Goal: Transaction & Acquisition: Purchase product/service

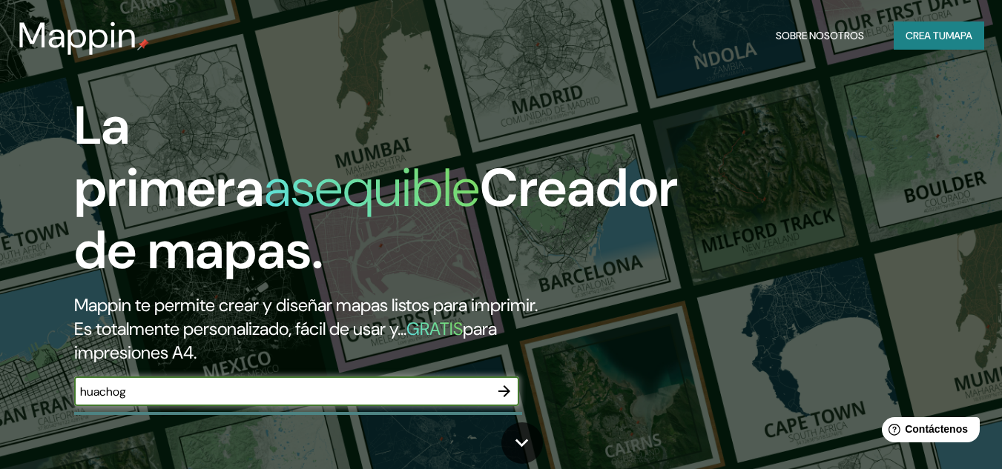
type input "huachog"
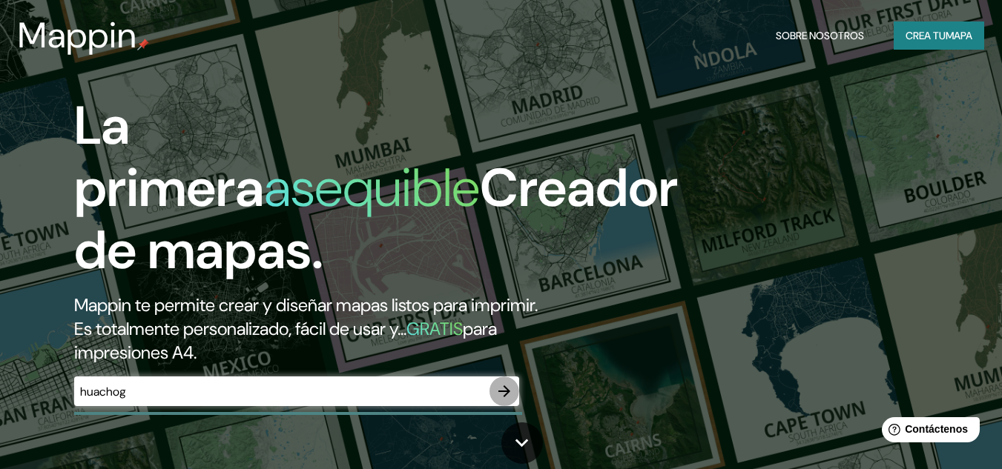
click at [509, 386] on icon "button" at bounding box center [504, 392] width 18 height 18
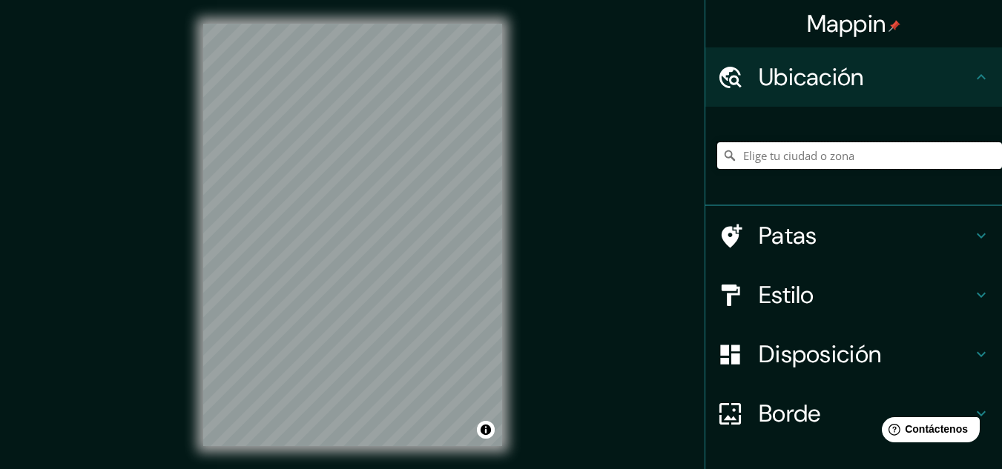
click at [778, 151] on input "Elige tu ciudad o zona" at bounding box center [859, 155] width 285 height 27
type input "Huanuco, [GEOGRAPHIC_DATA], [GEOGRAPHIC_DATA]"
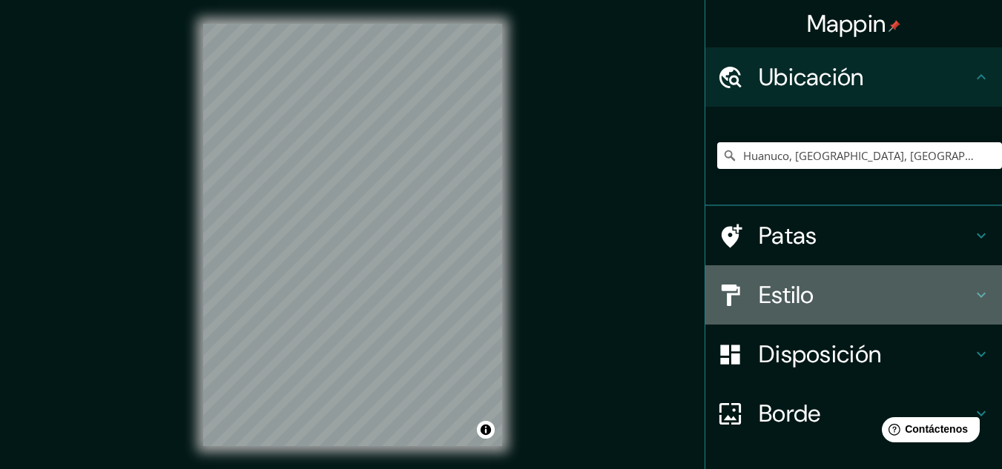
click at [889, 283] on h4 "Estilo" at bounding box center [866, 295] width 214 height 30
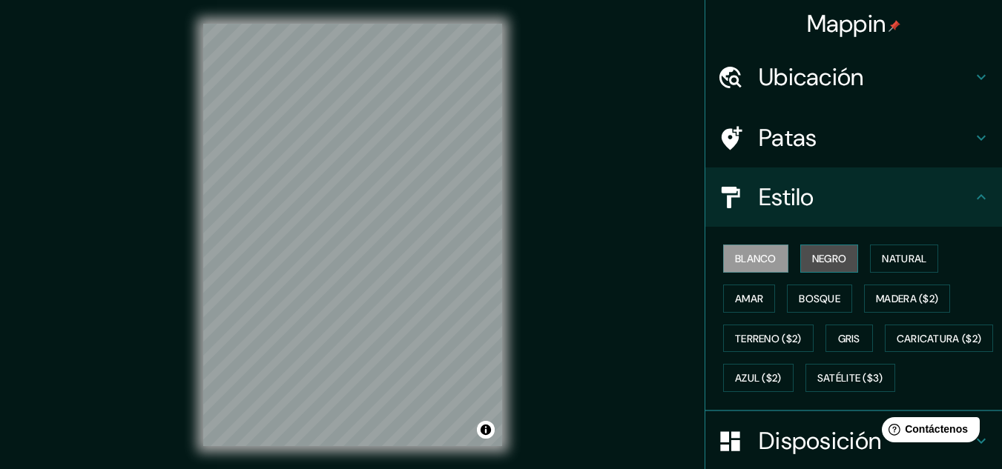
click at [828, 260] on font "Negro" at bounding box center [829, 258] width 35 height 13
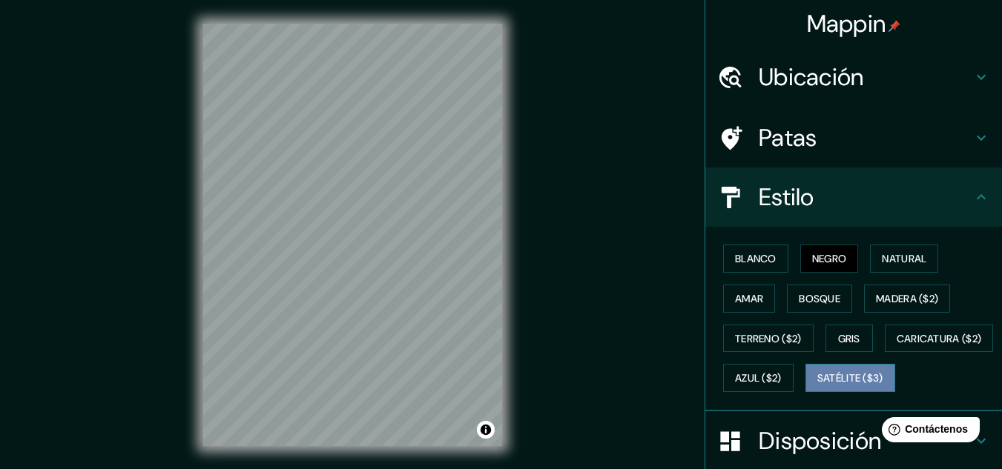
click at [817, 386] on font "Satélite ($3)" at bounding box center [850, 378] width 66 height 13
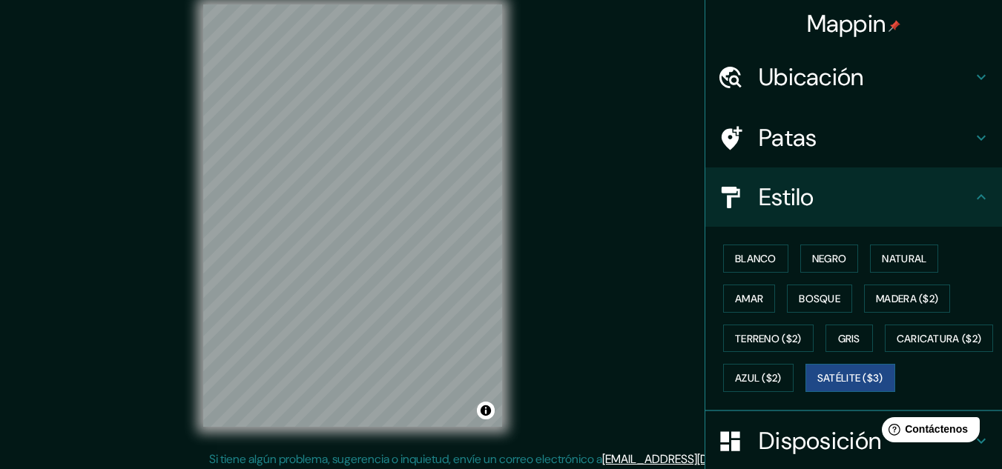
scroll to position [24, 0]
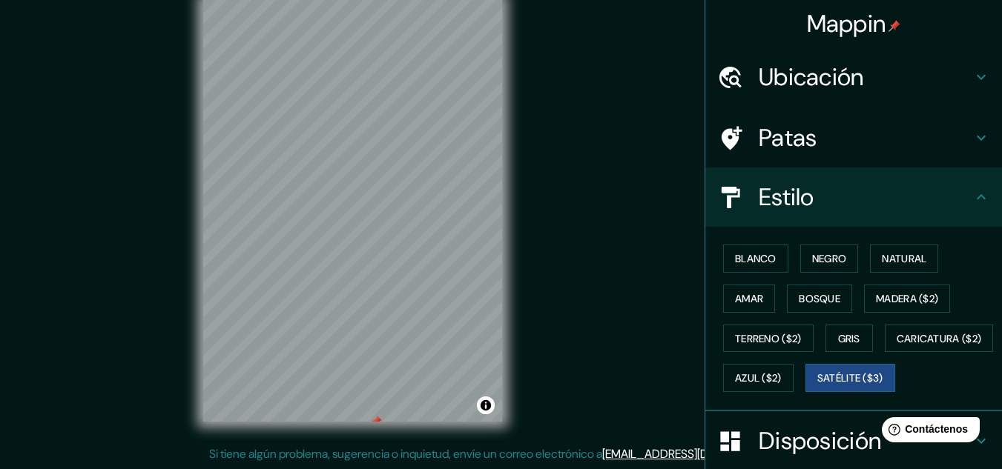
click at [369, 437] on div "© Mapbox © OpenStreetMap Improve this map © Maxar" at bounding box center [352, 211] width 346 height 470
click at [176, 274] on div "Mappin Ubicación Huanuco, Departamento de Huánuco, Perú Huánuco Departamento de…" at bounding box center [501, 223] width 1002 height 494
click at [506, 240] on div "© Mapbox © OpenStreetMap Improve this map © Maxar" at bounding box center [352, 211] width 346 height 470
click at [758, 255] on font "Blanco" at bounding box center [756, 258] width 42 height 13
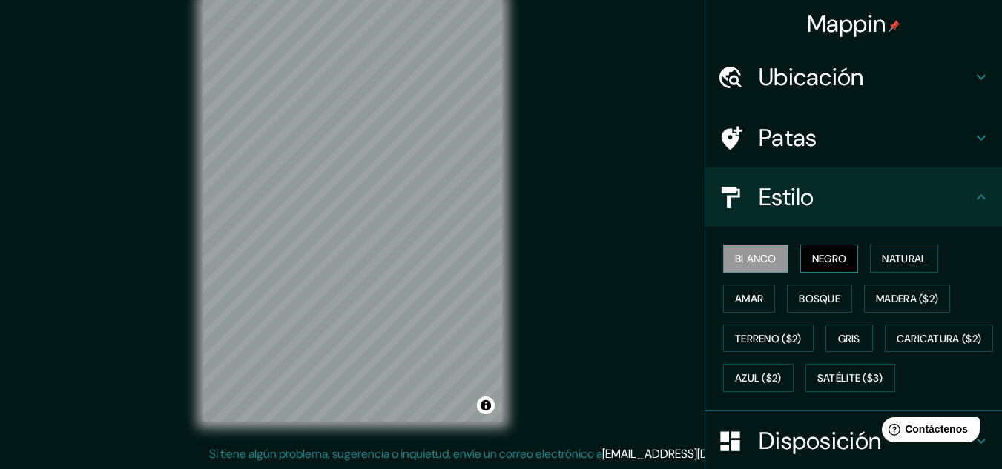
click at [800, 254] on button "Negro" at bounding box center [829, 259] width 59 height 28
click at [882, 260] on font "Natural" at bounding box center [904, 258] width 44 height 13
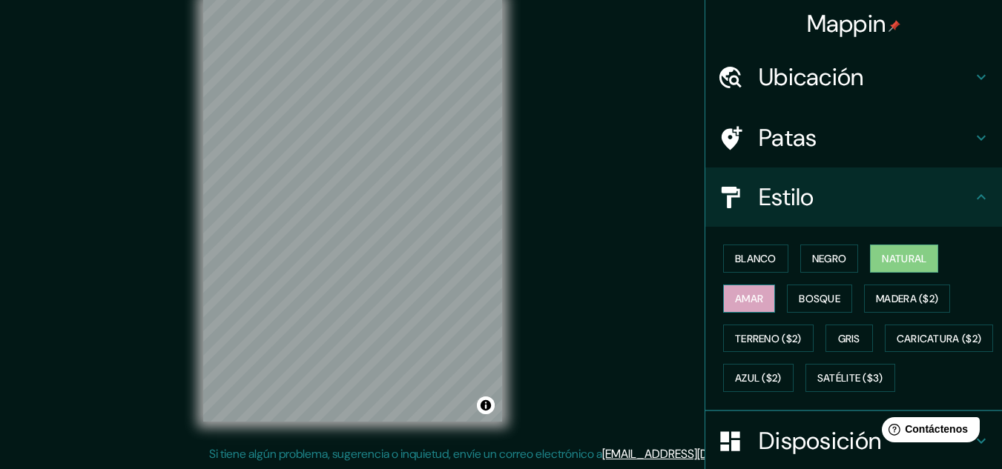
click at [745, 300] on font "Amar" at bounding box center [749, 298] width 28 height 13
click at [808, 298] on font "Bosque" at bounding box center [820, 298] width 42 height 13
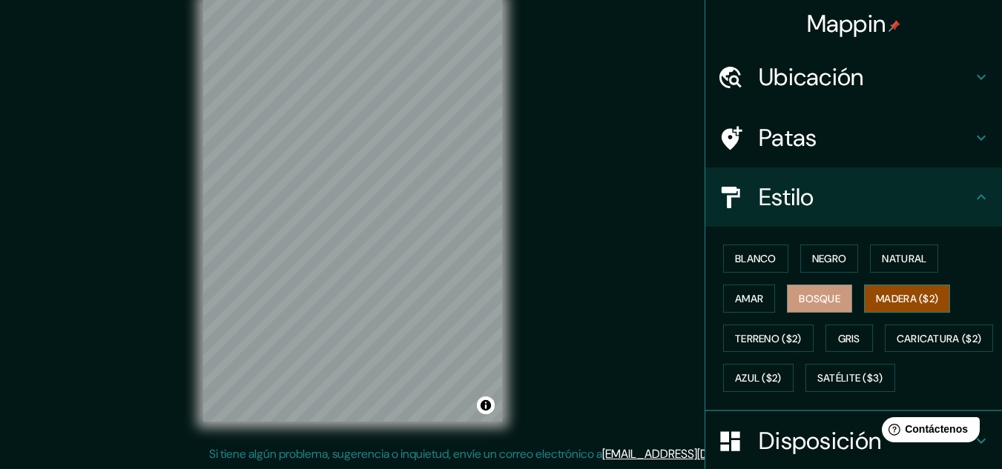
click at [904, 293] on font "Madera ($2)" at bounding box center [907, 298] width 62 height 13
click at [772, 343] on font "Terreno ($2)" at bounding box center [768, 338] width 67 height 13
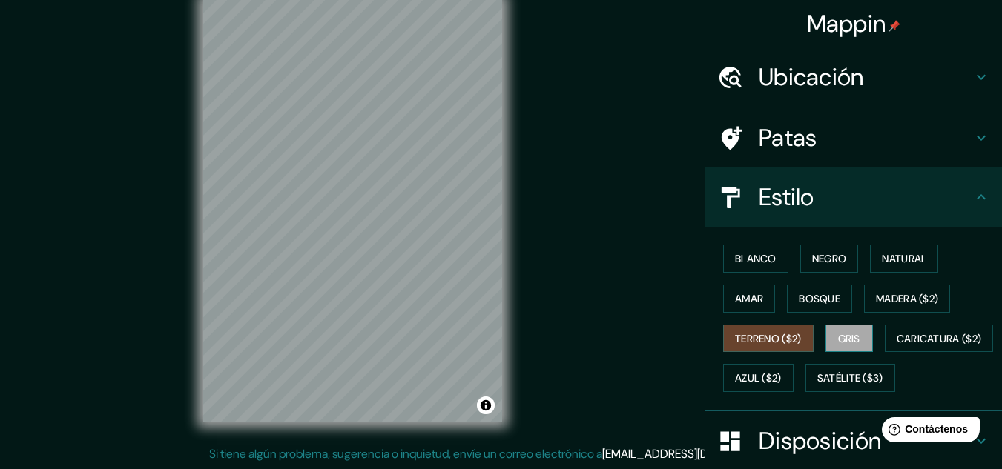
click at [839, 335] on font "Gris" at bounding box center [849, 338] width 22 height 13
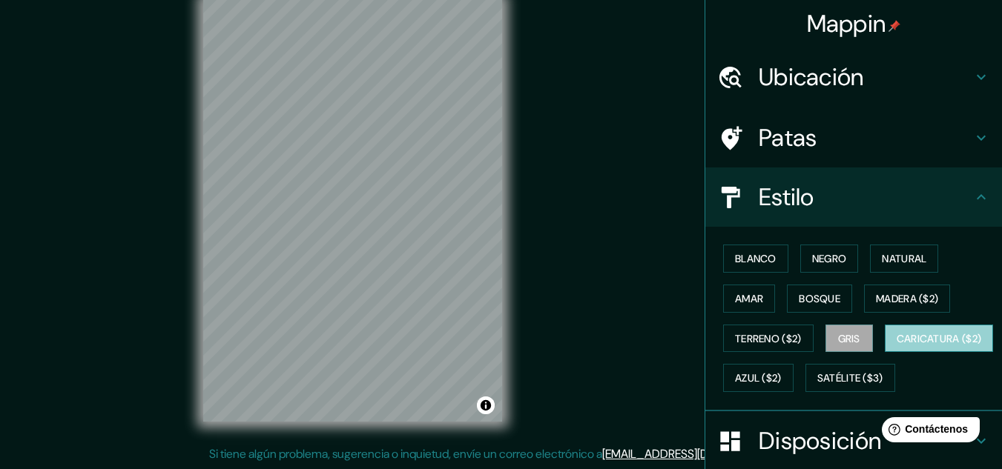
click at [897, 349] on font "Caricatura ($2)" at bounding box center [939, 338] width 85 height 19
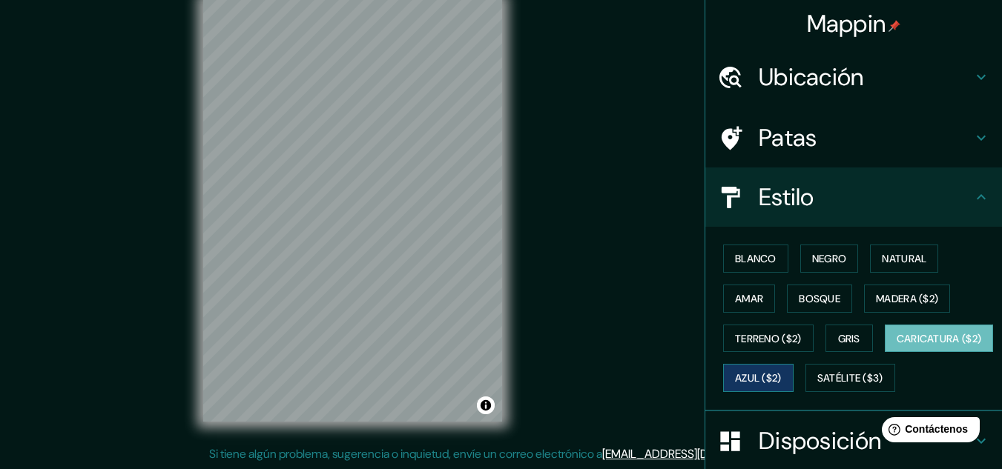
click at [782, 372] on font "Azul ($2)" at bounding box center [758, 378] width 47 height 13
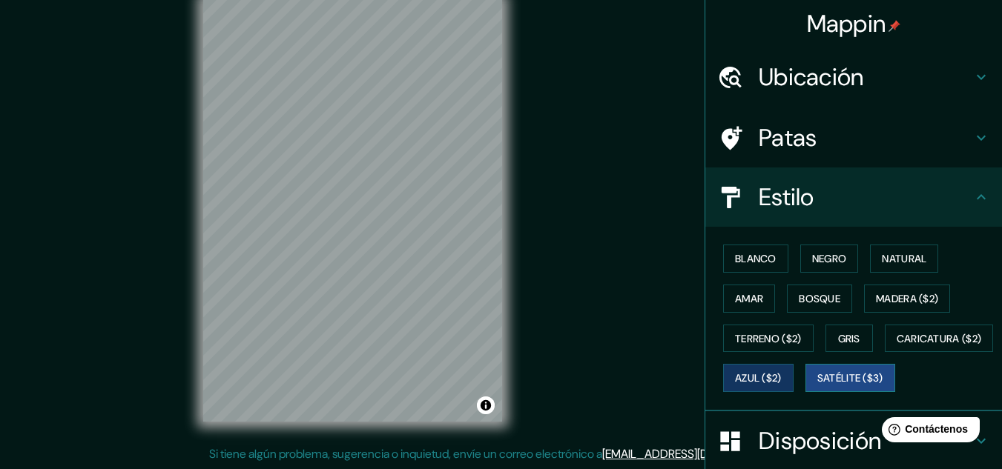
click at [817, 386] on font "Satélite ($3)" at bounding box center [850, 378] width 66 height 13
click at [759, 256] on font "Blanco" at bounding box center [756, 258] width 42 height 13
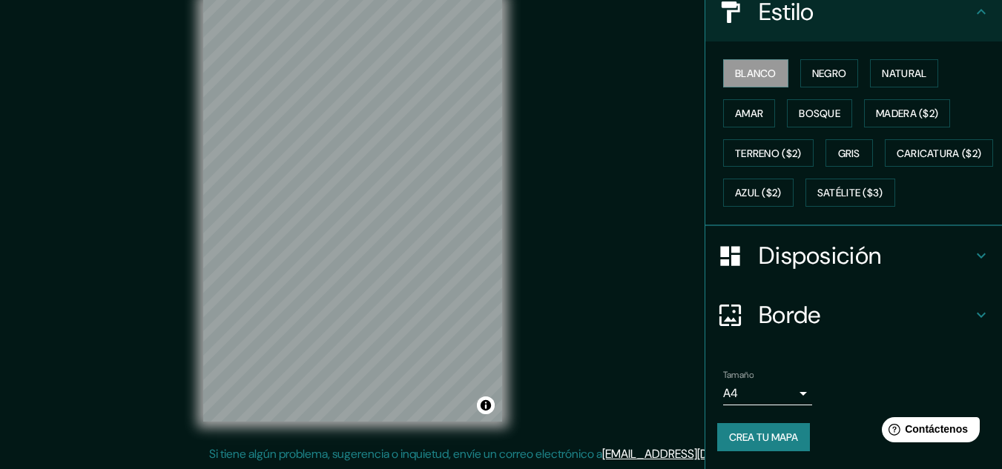
scroll to position [225, 0]
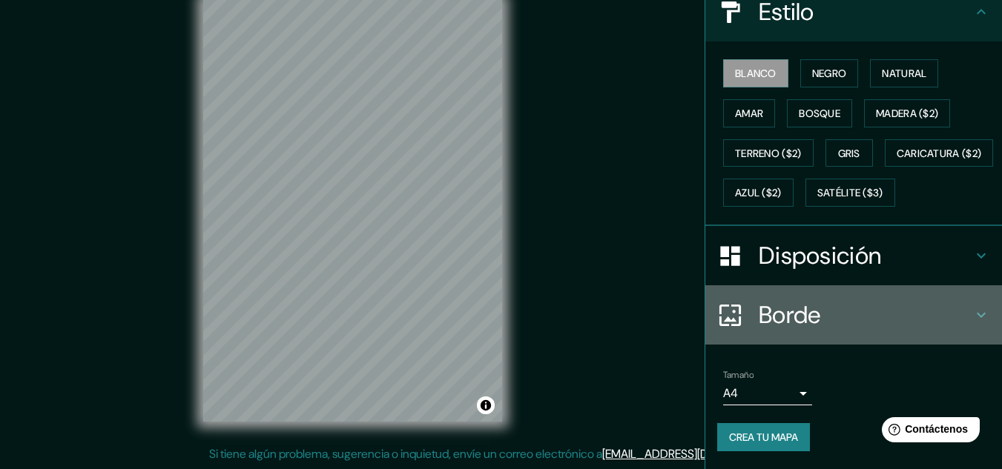
click at [980, 317] on div "Borde" at bounding box center [853, 315] width 297 height 59
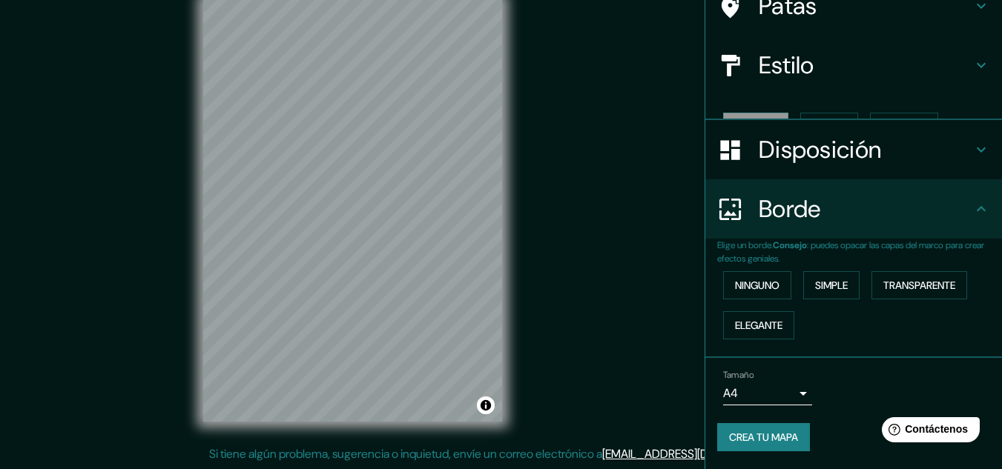
scroll to position [107, 0]
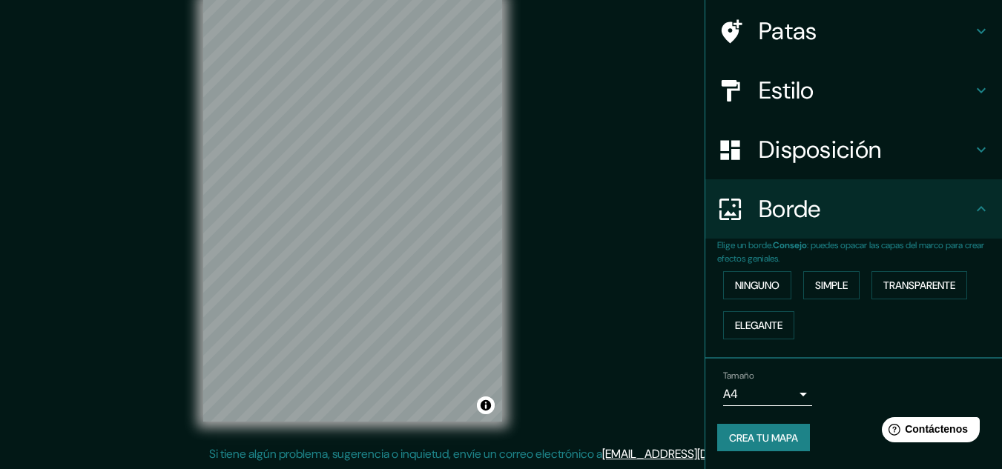
click at [960, 206] on h4 "Borde" at bounding box center [866, 209] width 214 height 30
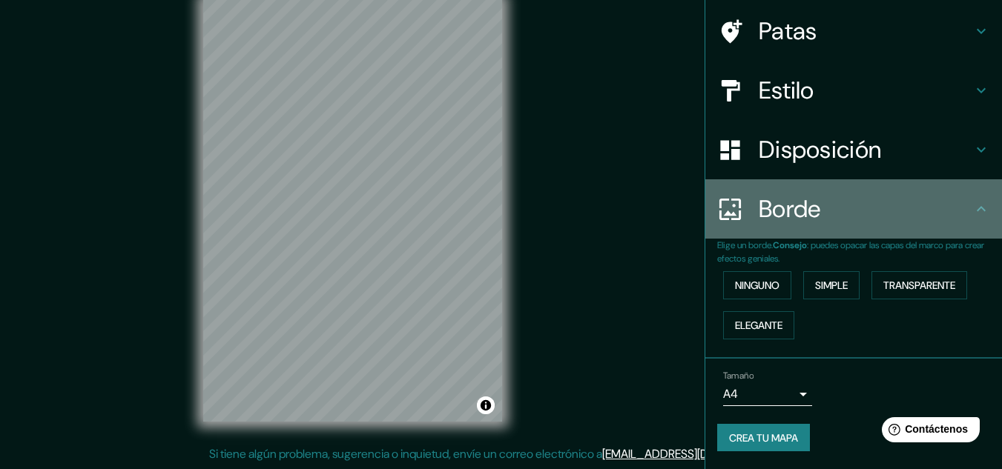
click at [980, 200] on div "Borde" at bounding box center [853, 208] width 297 height 59
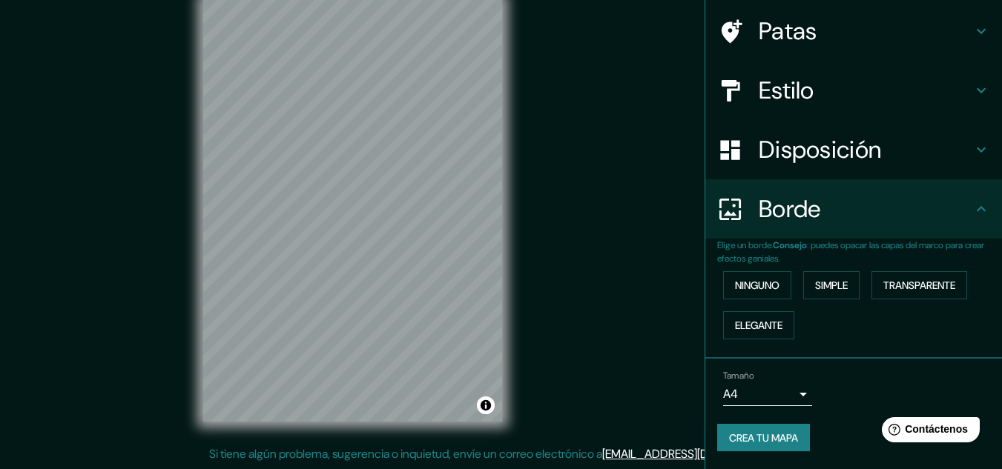
click at [977, 207] on icon at bounding box center [981, 209] width 18 height 18
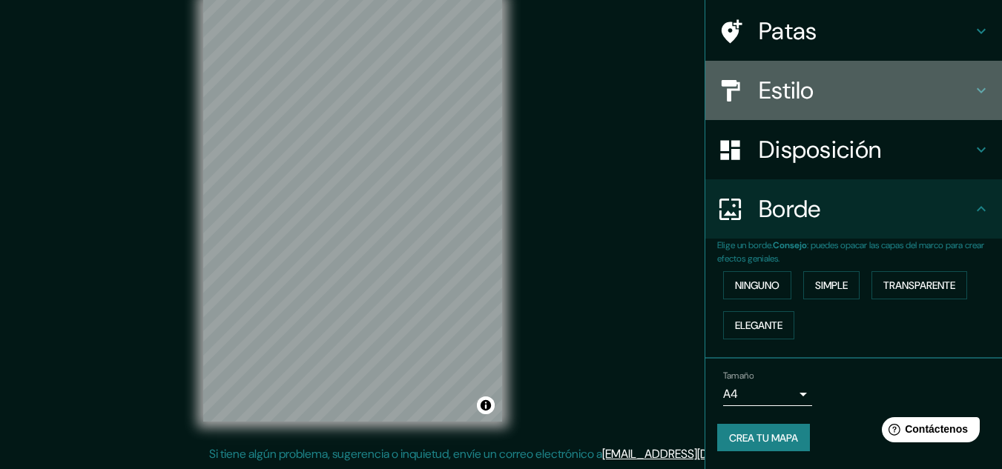
click at [958, 79] on h4 "Estilo" at bounding box center [866, 91] width 214 height 30
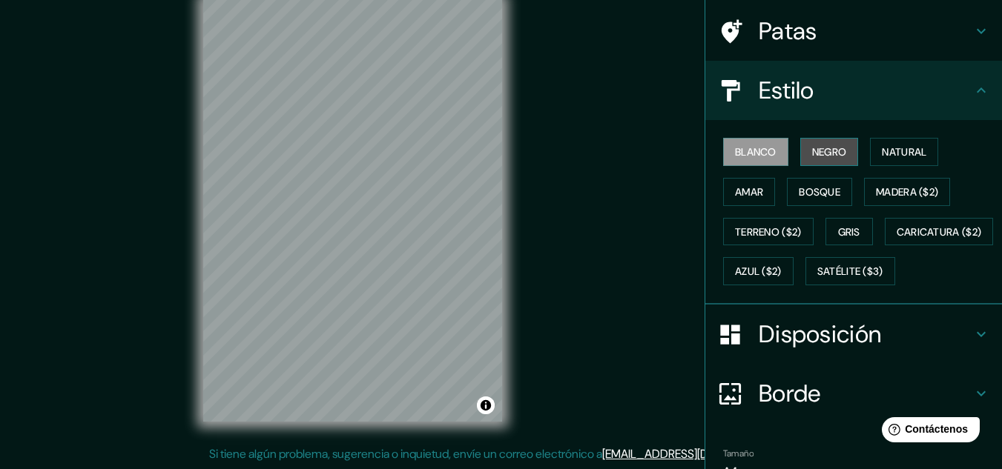
click at [823, 146] on font "Negro" at bounding box center [829, 151] width 35 height 13
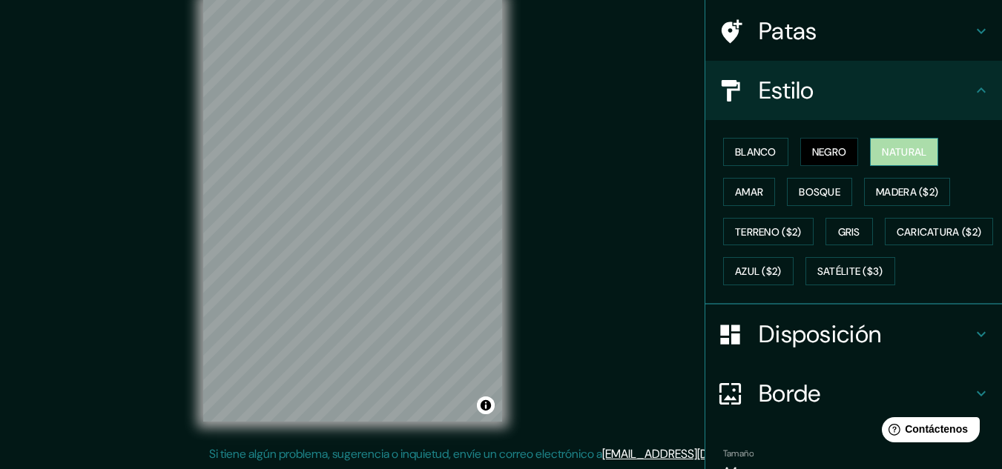
click at [882, 150] on font "Natural" at bounding box center [904, 151] width 44 height 13
click at [745, 193] on font "Amar" at bounding box center [749, 191] width 28 height 13
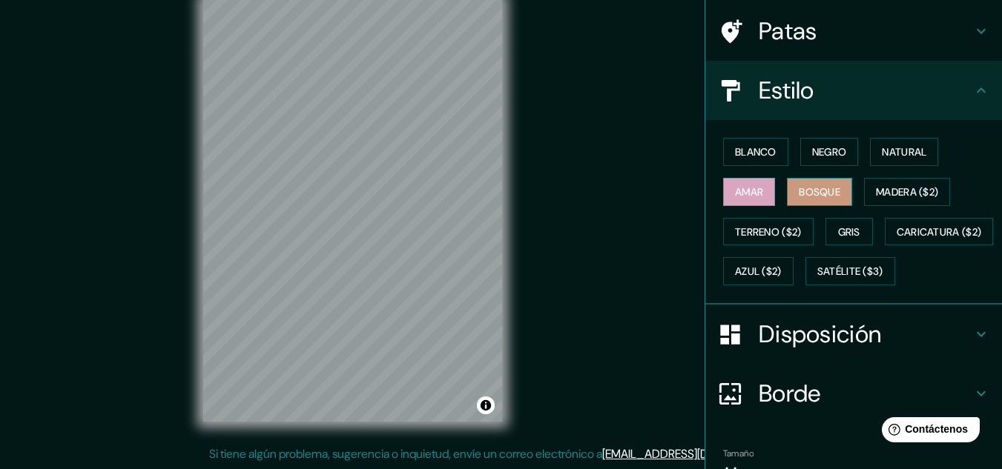
click at [802, 199] on font "Bosque" at bounding box center [820, 191] width 42 height 19
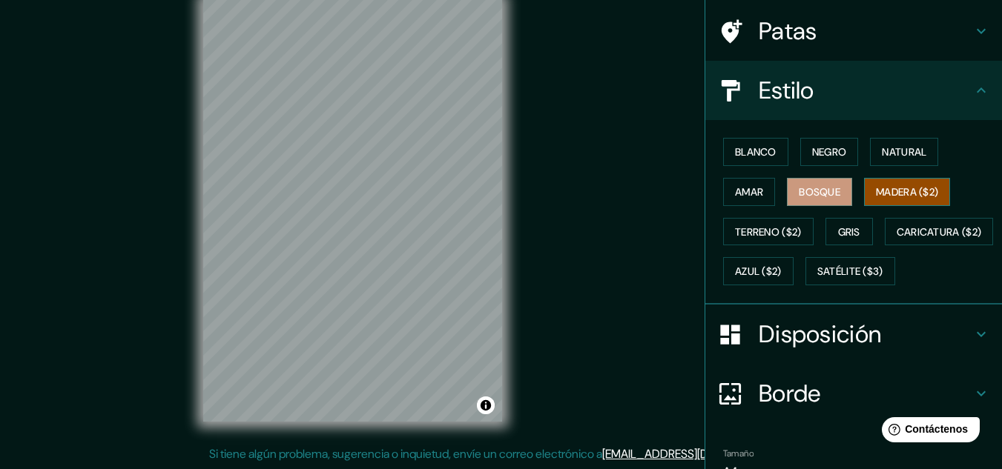
click at [887, 192] on font "Madera ($2)" at bounding box center [907, 191] width 62 height 13
click at [849, 222] on font "Gris" at bounding box center [849, 231] width 22 height 19
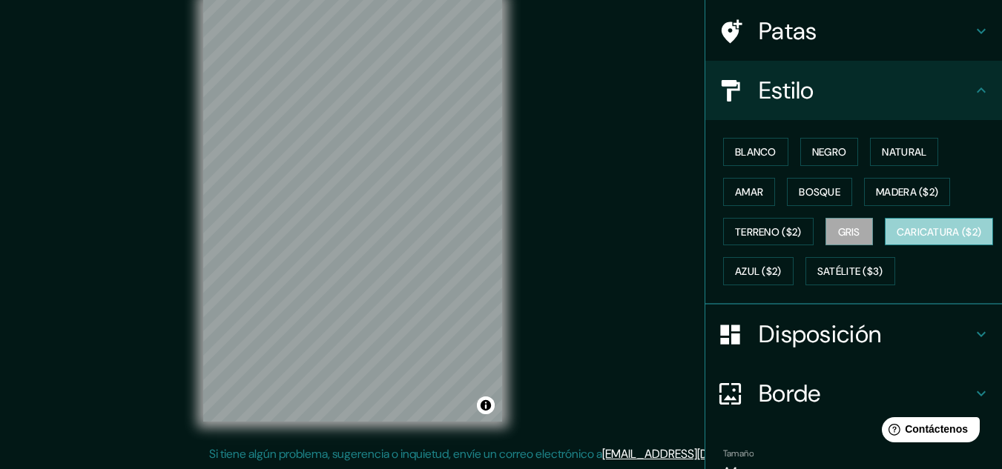
click at [885, 246] on button "Caricatura ($2)" at bounding box center [939, 232] width 109 height 28
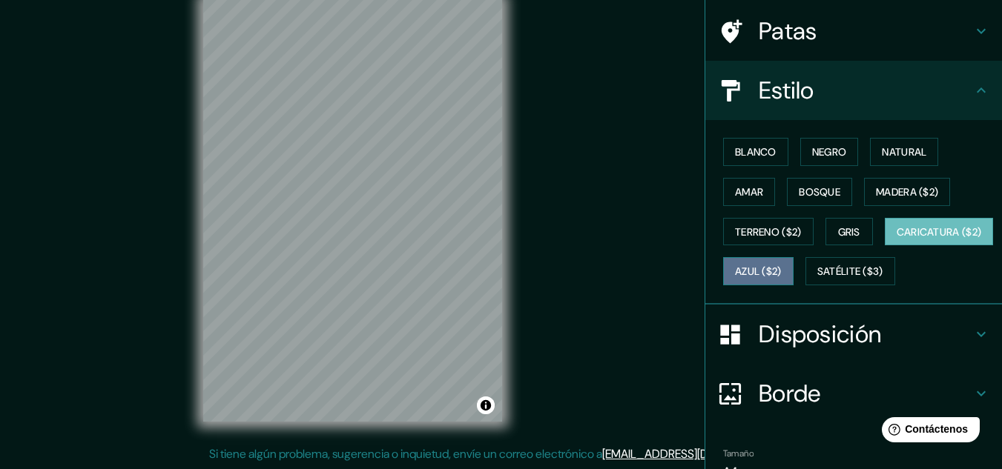
click at [782, 264] on font "Azul ($2)" at bounding box center [758, 271] width 47 height 19
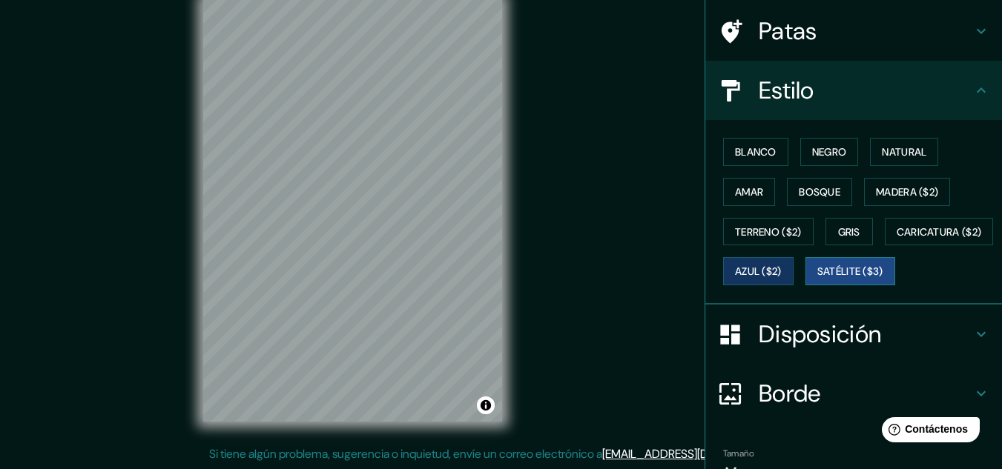
click at [817, 281] on font "Satélite ($3)" at bounding box center [850, 271] width 66 height 19
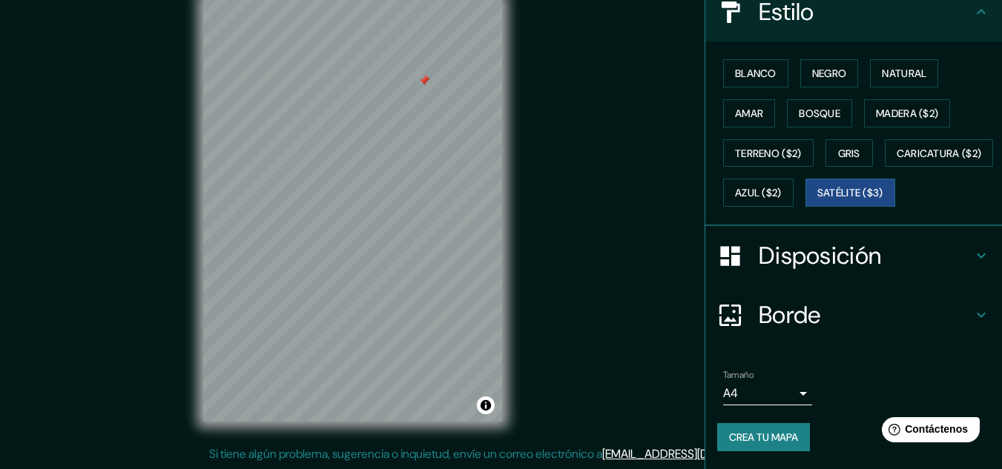
scroll to position [225, 0]
click at [756, 437] on font "Crea tu mapa" at bounding box center [763, 437] width 69 height 13
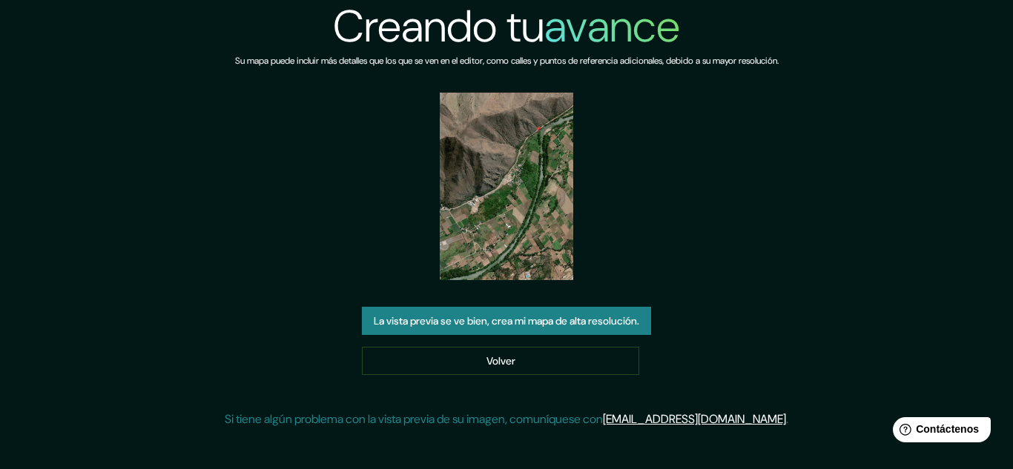
click at [518, 321] on font "La vista previa se ve bien, crea mi mapa de alta resolución." at bounding box center [506, 320] width 265 height 13
click at [528, 226] on img at bounding box center [506, 187] width 133 height 188
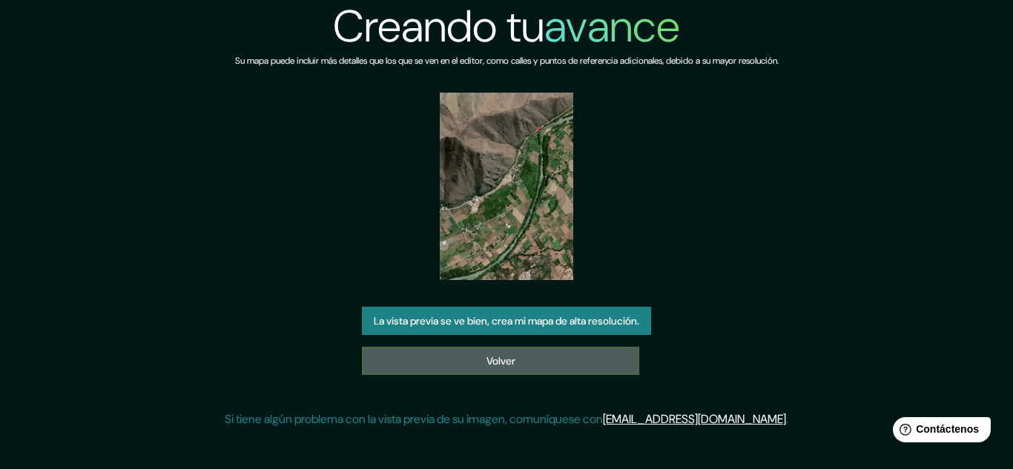
click at [489, 367] on font "Volver" at bounding box center [500, 360] width 29 height 13
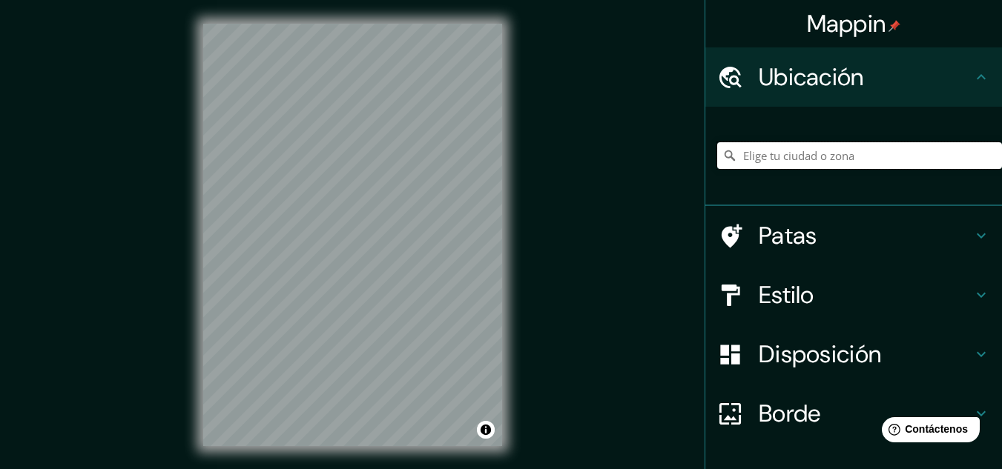
click at [786, 154] on input "Elige tu ciudad o zona" at bounding box center [859, 155] width 285 height 27
click at [753, 162] on input "Elige tu ciudad o zona" at bounding box center [859, 155] width 285 height 27
type input "Huanuco, [GEOGRAPHIC_DATA], [GEOGRAPHIC_DATA]"
click at [794, 297] on font "Estilo" at bounding box center [787, 295] width 56 height 31
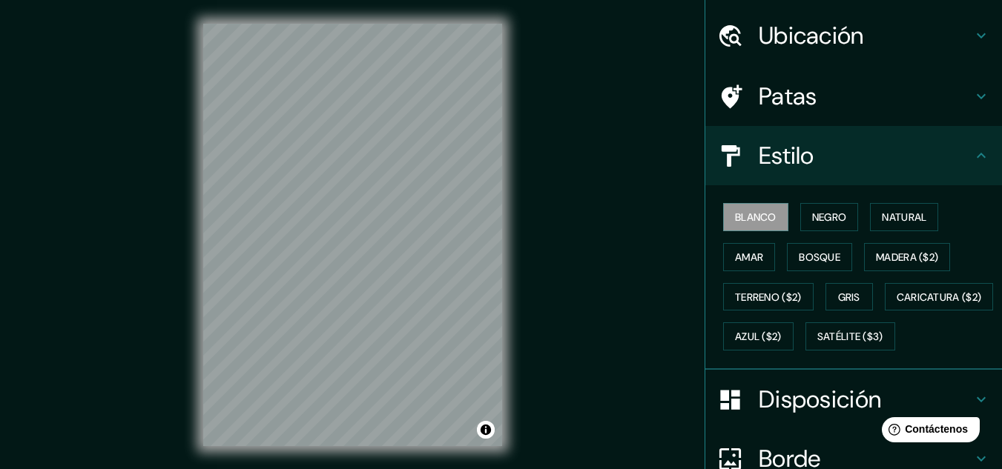
scroll to position [74, 0]
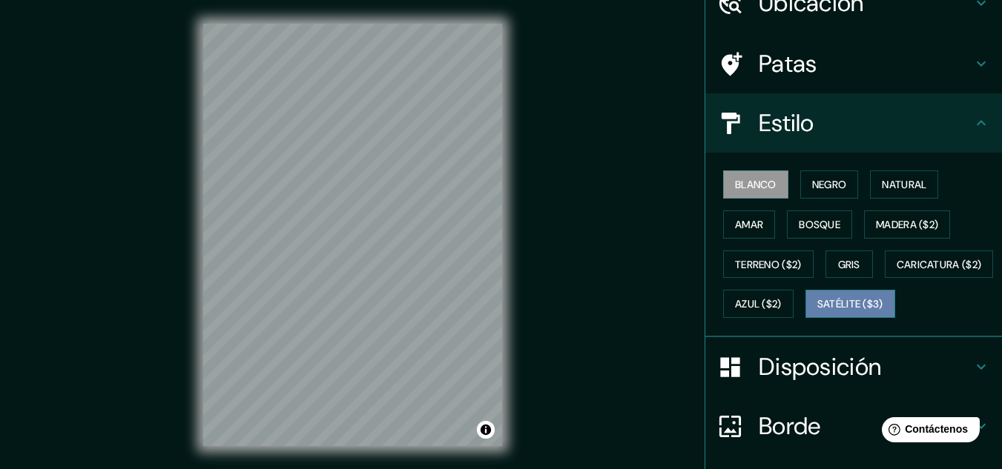
click at [817, 311] on font "Satélite ($3)" at bounding box center [850, 304] width 66 height 13
click at [759, 191] on font "Blanco" at bounding box center [756, 184] width 42 height 13
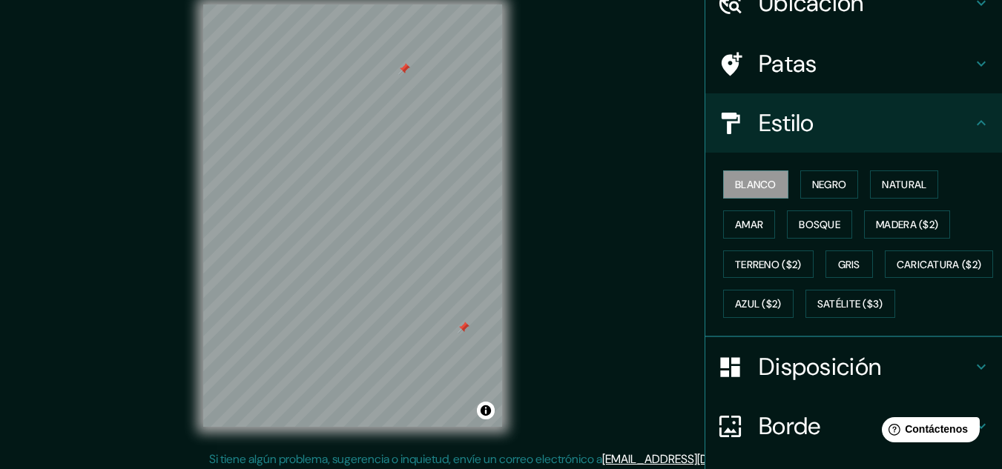
scroll to position [24, 0]
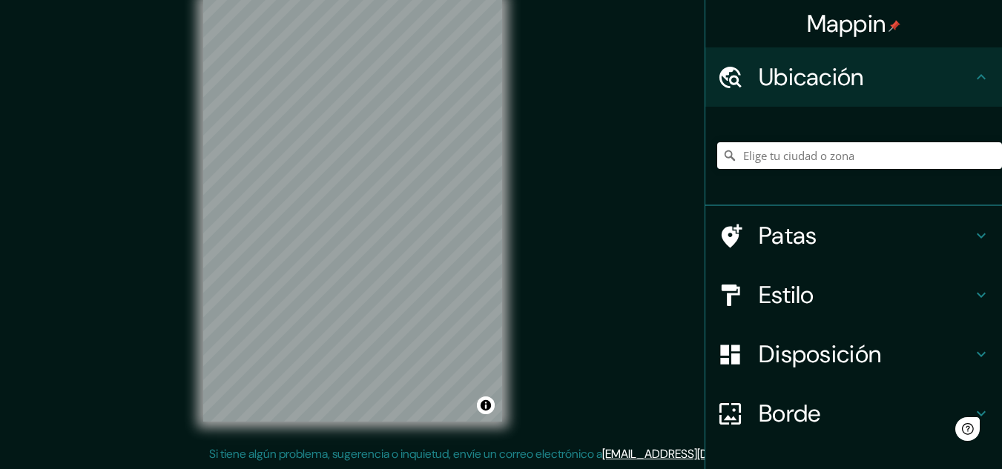
scroll to position [24, 0]
click at [771, 168] on input "Elige tu ciudad o zona" at bounding box center [859, 155] width 285 height 27
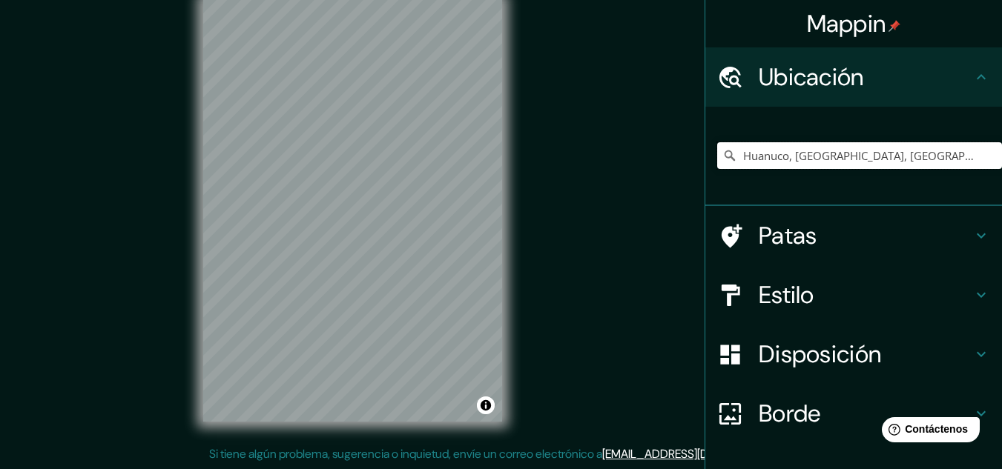
type input "Huanuco, [GEOGRAPHIC_DATA], [GEOGRAPHIC_DATA]"
click at [802, 300] on font "Estilo" at bounding box center [787, 295] width 56 height 31
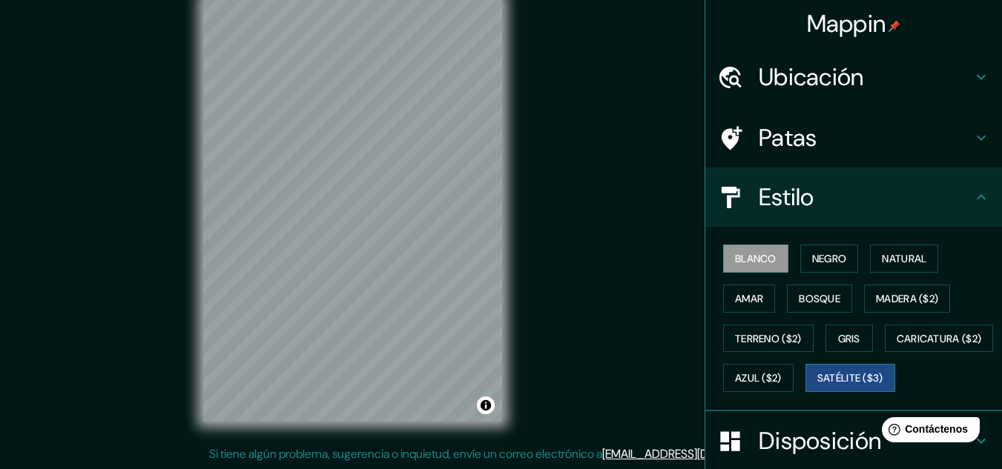
click at [805, 392] on button "Satélite ($3)" at bounding box center [850, 378] width 90 height 28
click at [745, 268] on button "Blanco" at bounding box center [755, 259] width 65 height 28
click at [756, 339] on font "Terreno ($2)" at bounding box center [768, 338] width 67 height 13
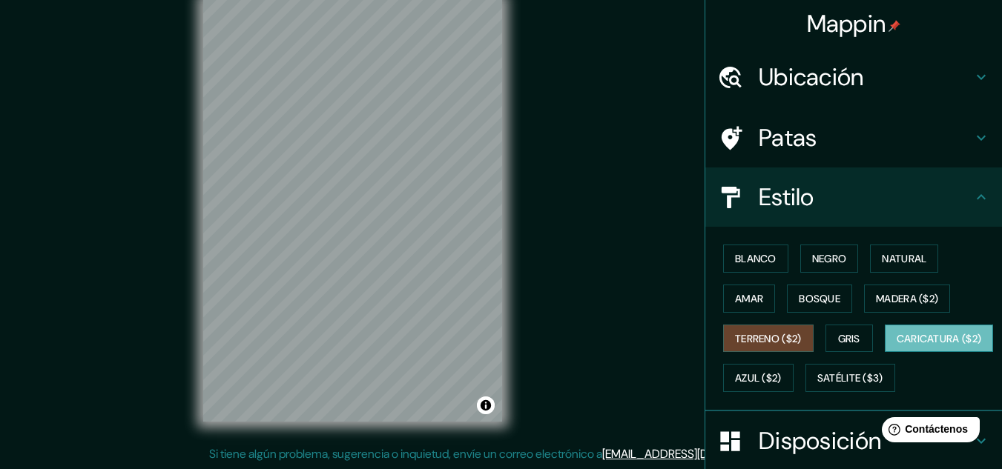
click at [897, 349] on font "Caricatura ($2)" at bounding box center [939, 338] width 85 height 19
click at [772, 329] on font "Terreno ($2)" at bounding box center [768, 338] width 67 height 19
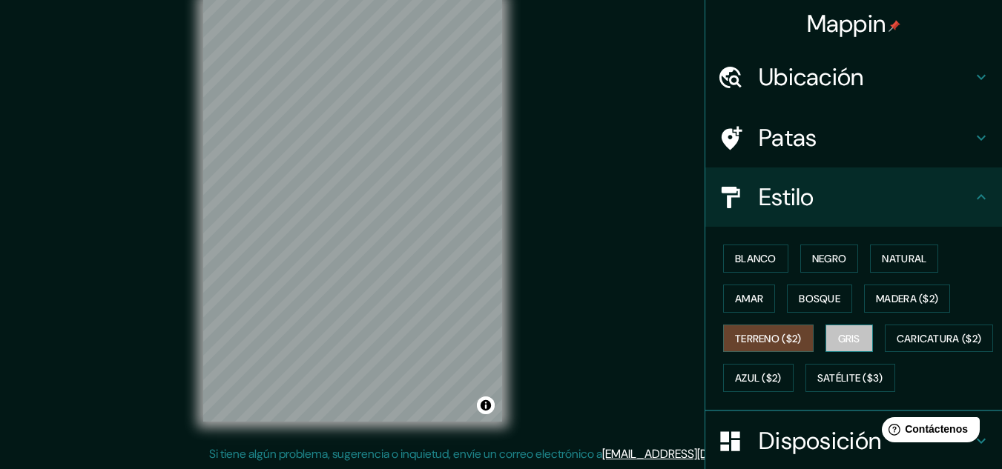
click at [865, 349] on button "Gris" at bounding box center [848, 339] width 47 height 28
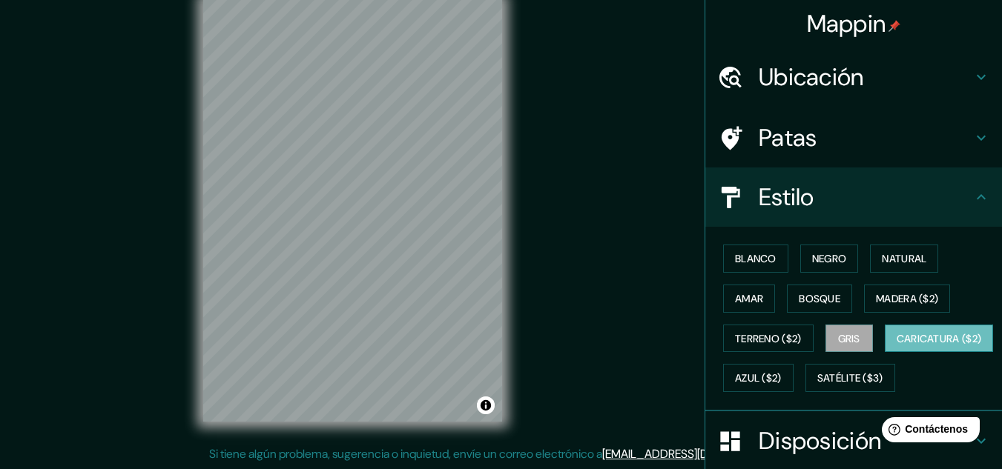
click at [897, 346] on font "Caricatura ($2)" at bounding box center [939, 338] width 85 height 13
click at [782, 377] on font "Azul ($2)" at bounding box center [758, 378] width 47 height 13
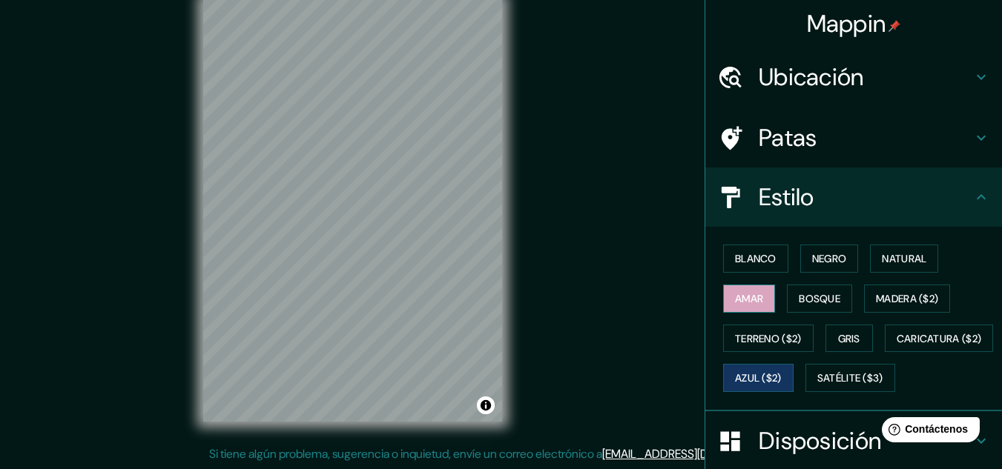
click at [748, 311] on button "Amar" at bounding box center [749, 299] width 52 height 28
click at [814, 298] on font "Bosque" at bounding box center [820, 298] width 42 height 13
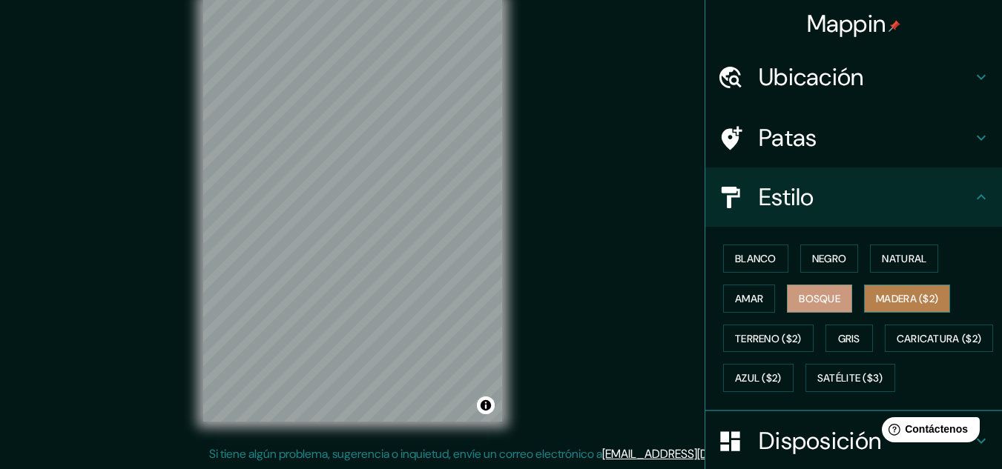
click at [901, 292] on font "Madera ($2)" at bounding box center [907, 298] width 62 height 13
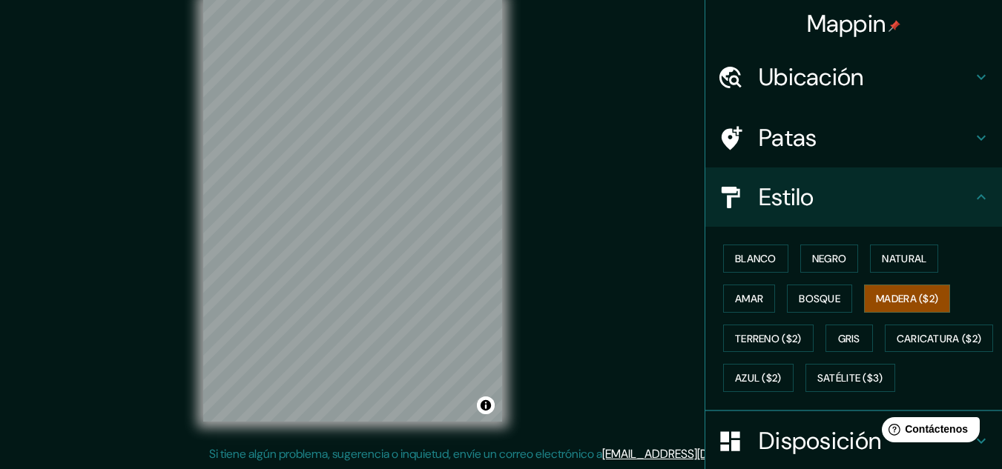
click at [898, 276] on div "Blanco Negro Natural Amar Bosque Madera ($2) Terreno ($2) Gris Caricatura ($2) …" at bounding box center [859, 318] width 285 height 159
click at [892, 253] on font "Natural" at bounding box center [904, 258] width 44 height 13
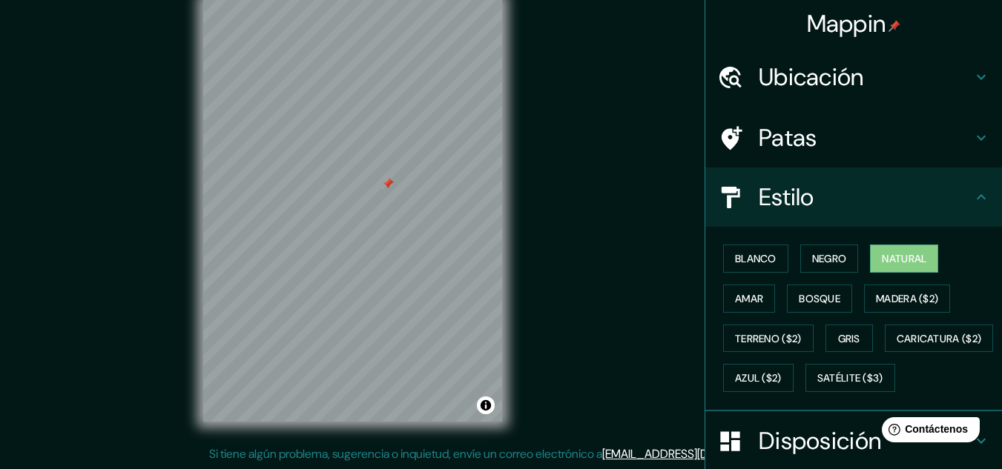
scroll to position [0, 0]
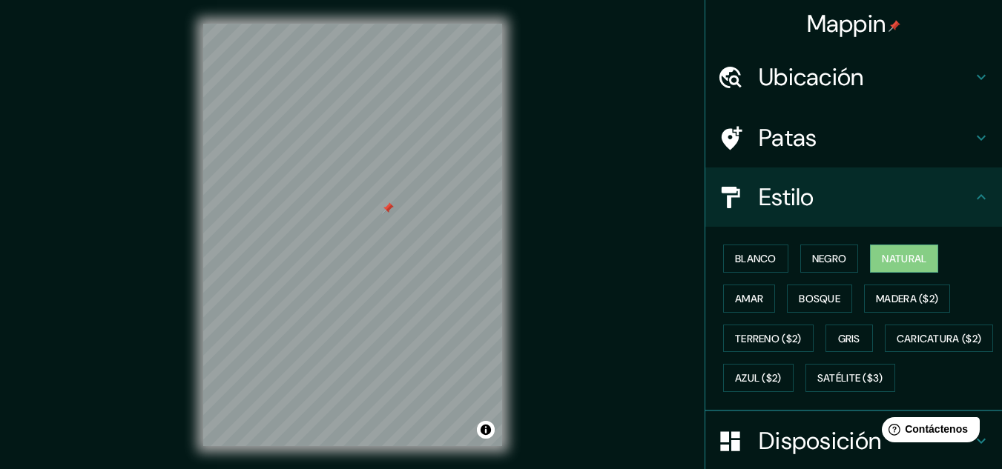
click at [861, 30] on font "Mappin" at bounding box center [846, 23] width 79 height 31
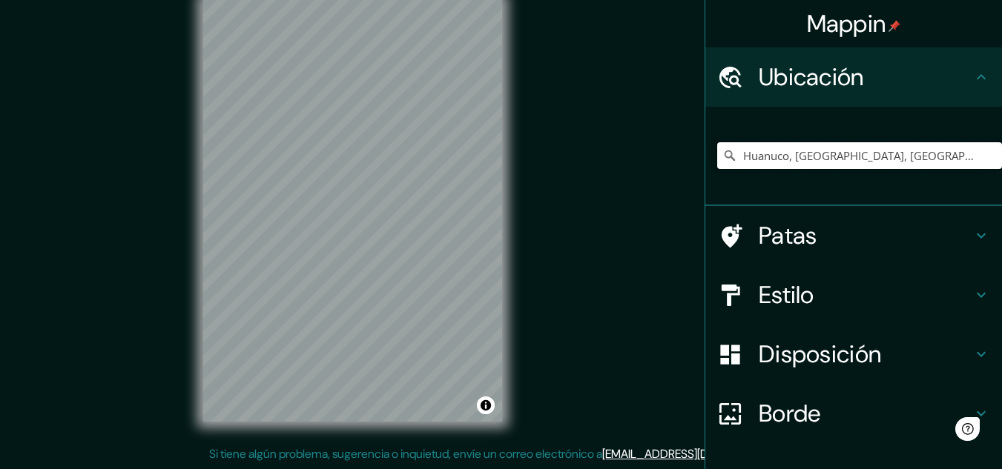
click at [811, 163] on input "Huanuco, [GEOGRAPHIC_DATA], [GEOGRAPHIC_DATA]" at bounding box center [859, 155] width 285 height 27
click at [819, 155] on input "Huanuco, [GEOGRAPHIC_DATA], [GEOGRAPHIC_DATA]" at bounding box center [859, 155] width 285 height 27
click at [958, 154] on input "Huanuco, Departamento de Huánuco, Perú" at bounding box center [859, 155] width 285 height 27
drag, startPoint x: 958, startPoint y: 154, endPoint x: 779, endPoint y: 159, distance: 179.5
click at [777, 160] on input "Huanuco, Departamento de Huánuco, Perú" at bounding box center [859, 155] width 285 height 27
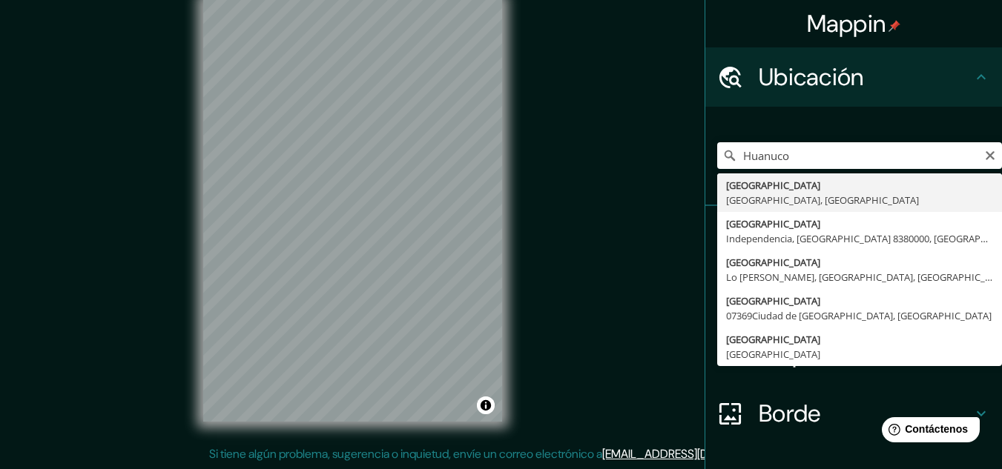
type input "Huanuco, Departamento de Huánuco, Perú"
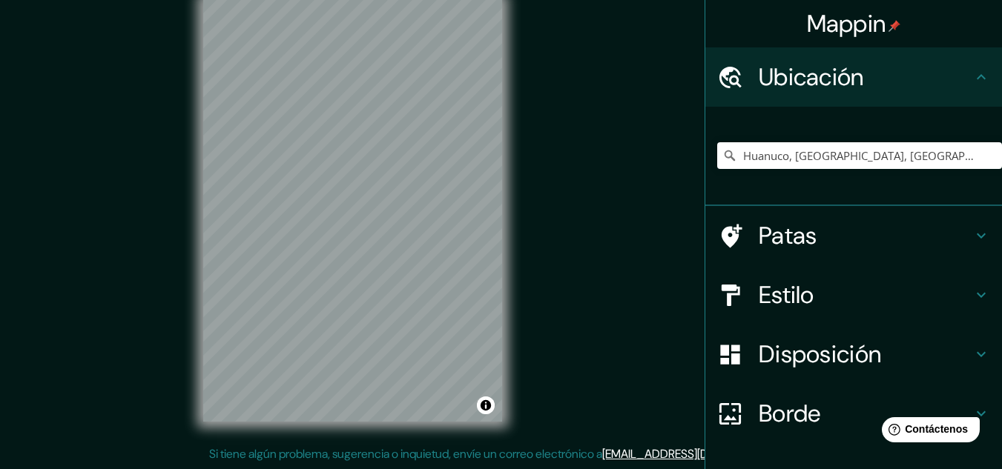
click at [787, 290] on font "Estilo" at bounding box center [787, 295] width 56 height 31
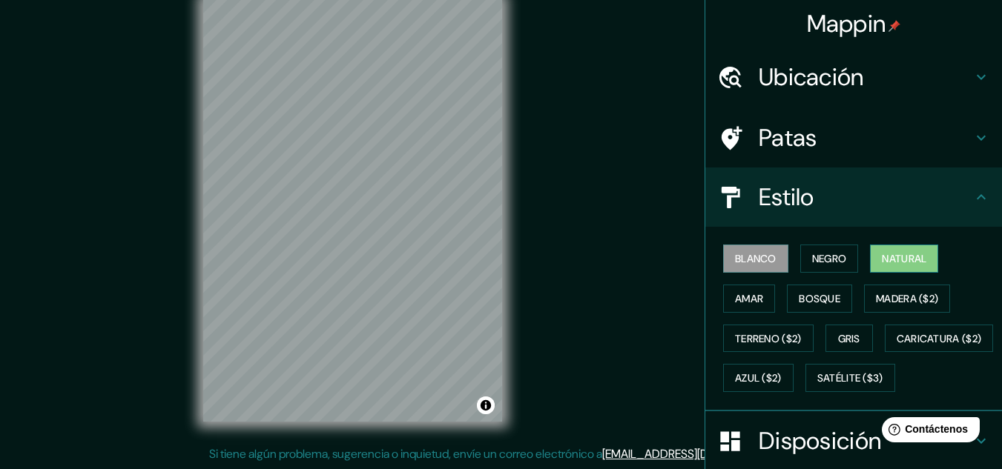
click at [930, 246] on button "Natural" at bounding box center [904, 259] width 68 height 28
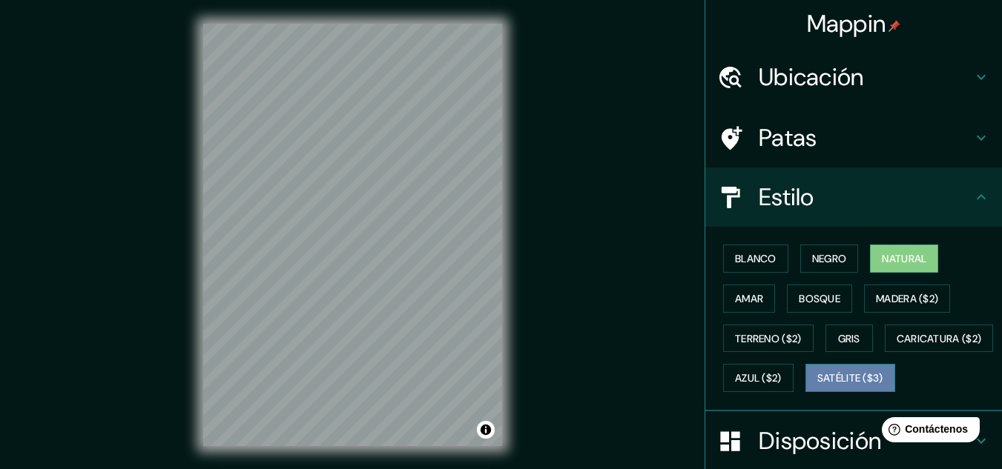
click at [817, 388] on font "Satélite ($3)" at bounding box center [850, 378] width 66 height 19
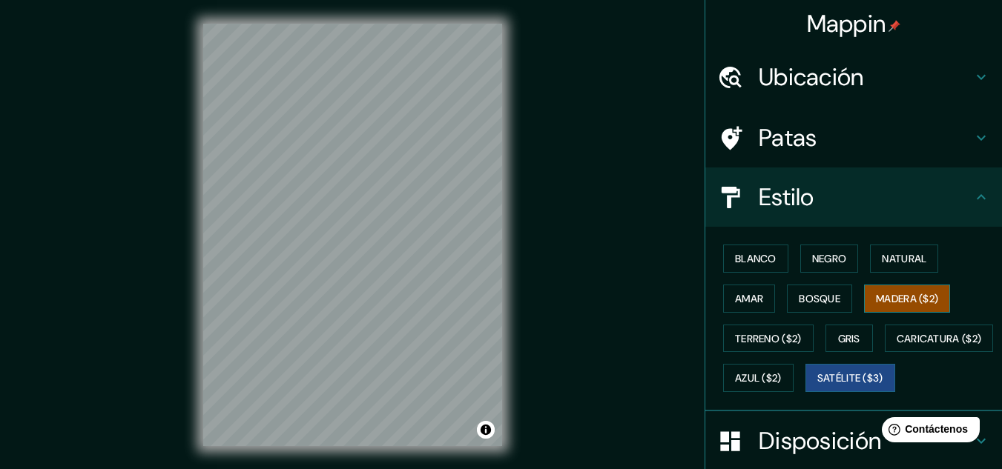
click at [887, 306] on font "Madera ($2)" at bounding box center [907, 298] width 62 height 19
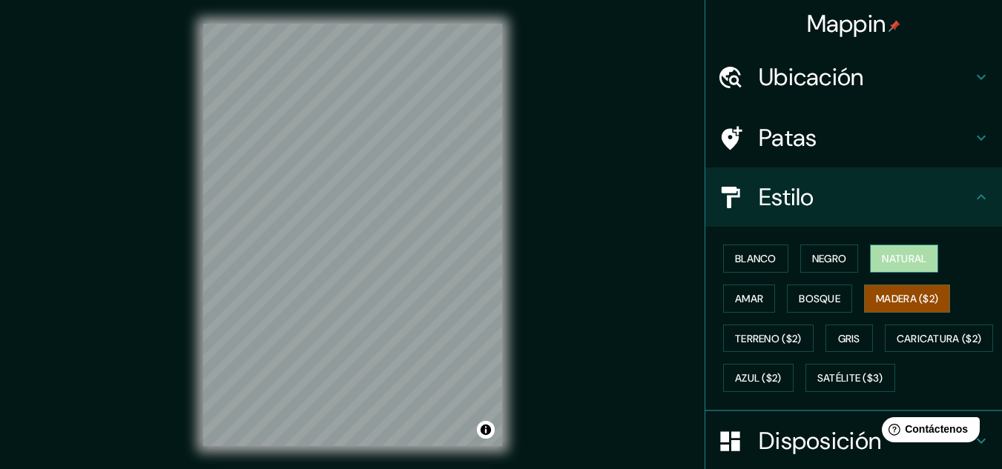
click at [905, 264] on font "Natural" at bounding box center [904, 258] width 44 height 13
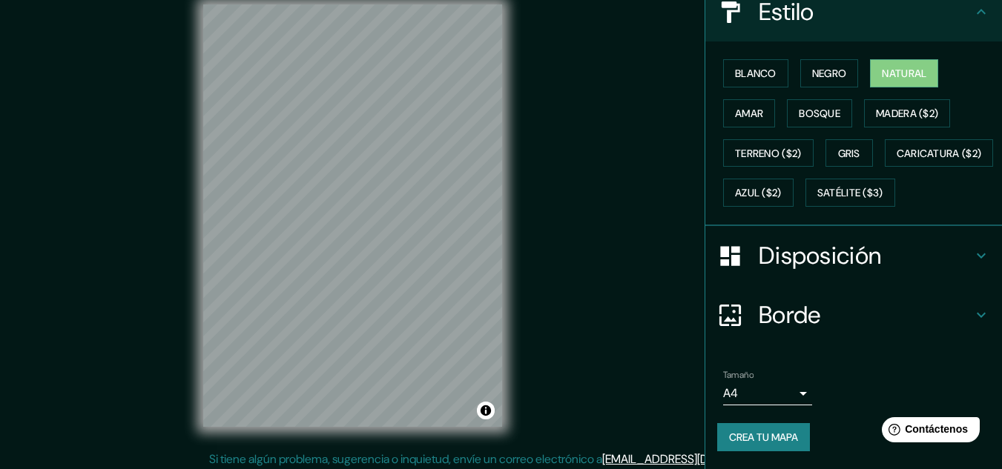
scroll to position [24, 0]
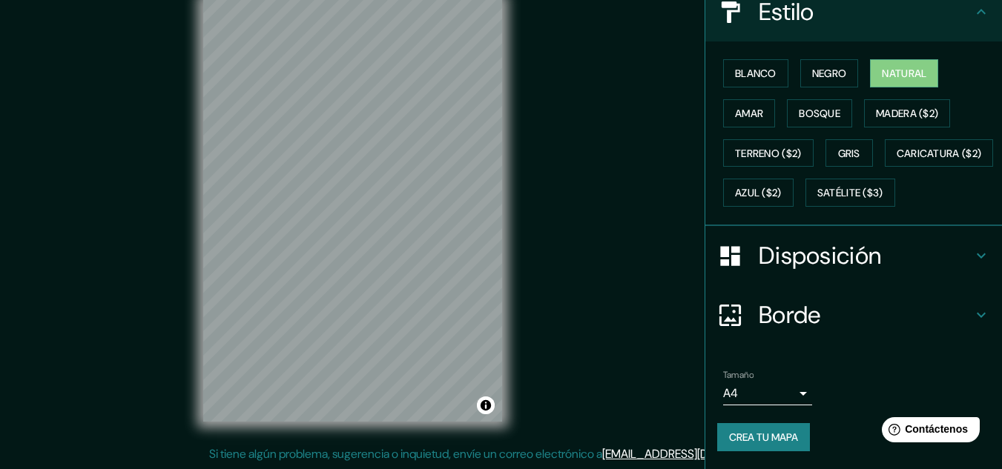
click at [780, 432] on font "Crea tu mapa" at bounding box center [763, 437] width 69 height 13
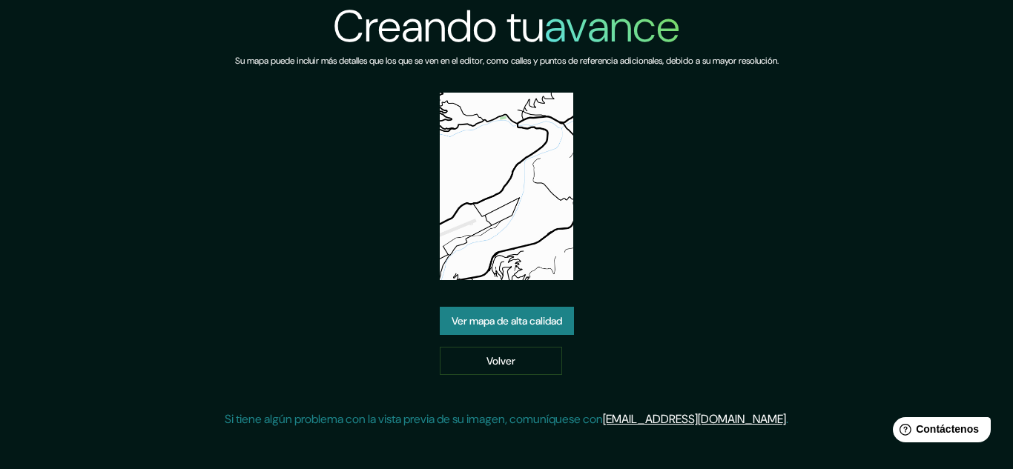
click at [539, 320] on font "Ver mapa de alta calidad" at bounding box center [507, 320] width 110 height 13
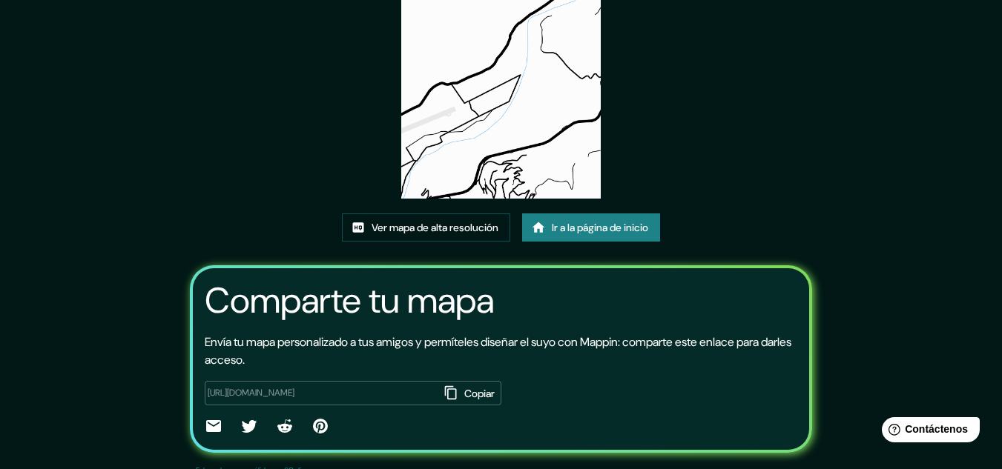
scroll to position [185, 0]
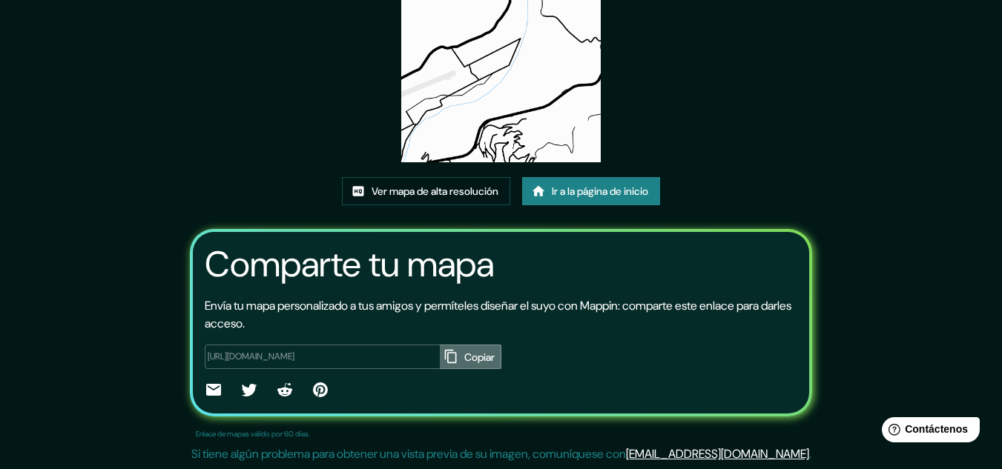
click at [464, 354] on font "Copiar" at bounding box center [479, 357] width 30 height 13
click at [479, 193] on font "Ver mapa de alta resolución" at bounding box center [435, 191] width 127 height 13
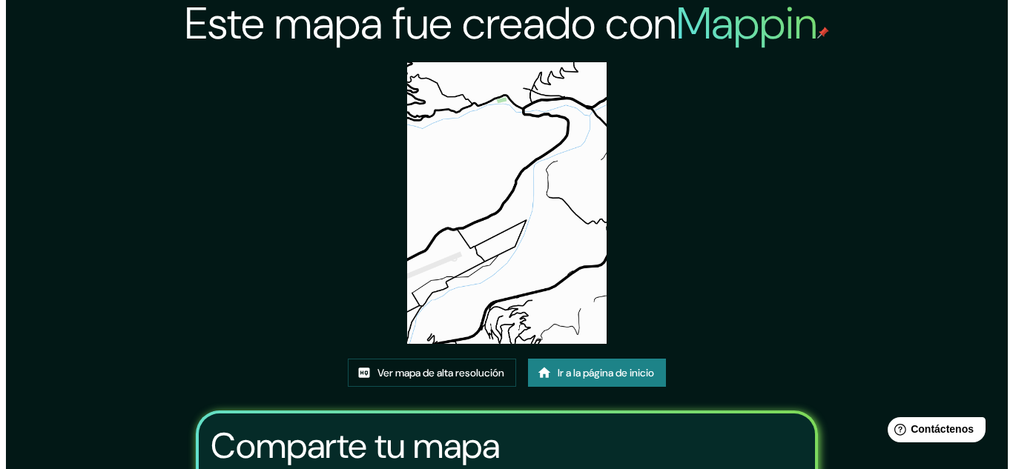
scroll to position [0, 0]
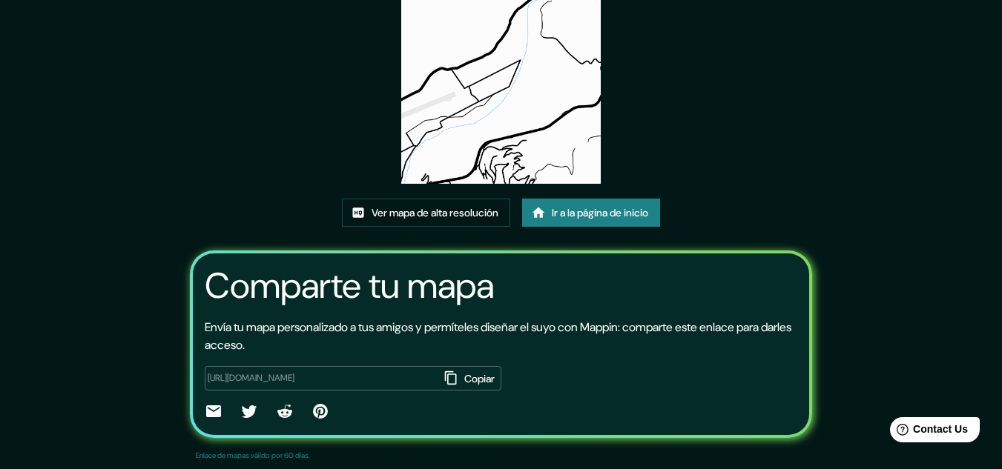
scroll to position [185, 0]
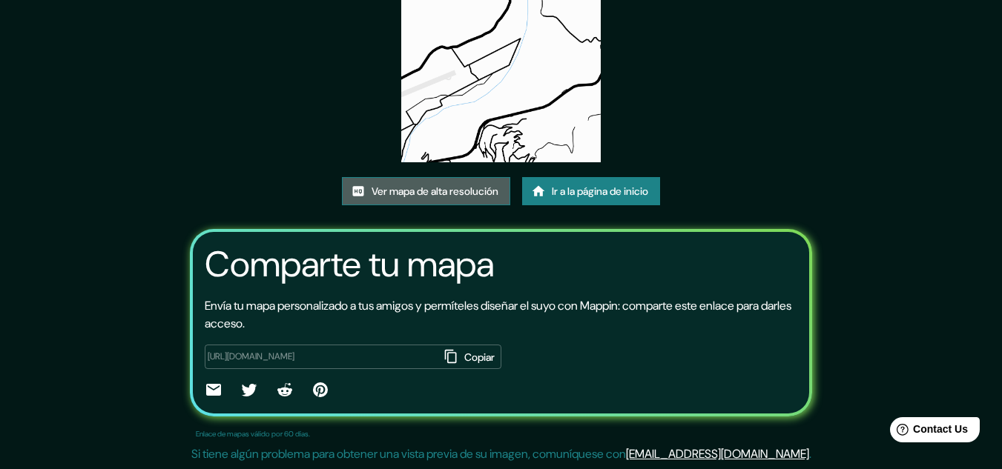
click at [454, 185] on font "Ver mapa de alta resolución" at bounding box center [435, 191] width 127 height 13
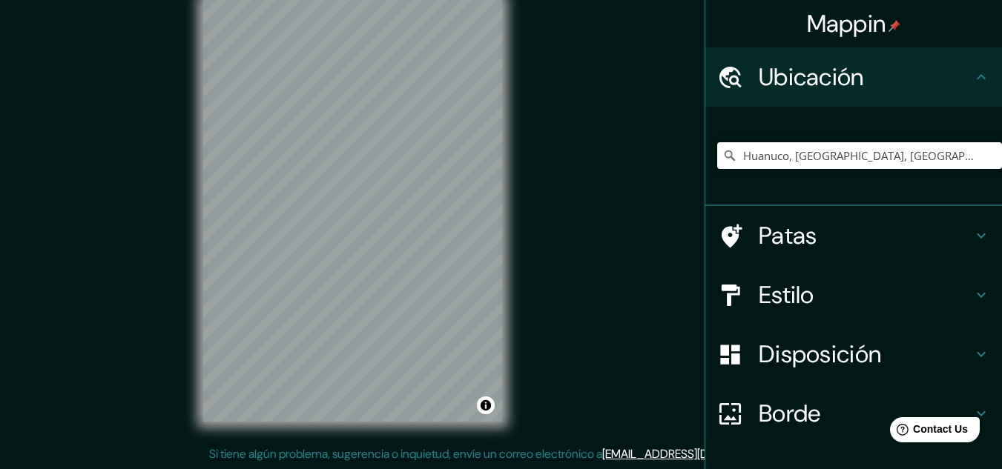
click at [811, 154] on input "Huanuco, Departamento de Huánuco, Perú" at bounding box center [859, 155] width 285 height 27
drag, startPoint x: 963, startPoint y: 157, endPoint x: 781, endPoint y: 163, distance: 181.8
click at [781, 163] on input "Huanuco, Departamento de Huánuco, Perú" at bounding box center [859, 155] width 285 height 27
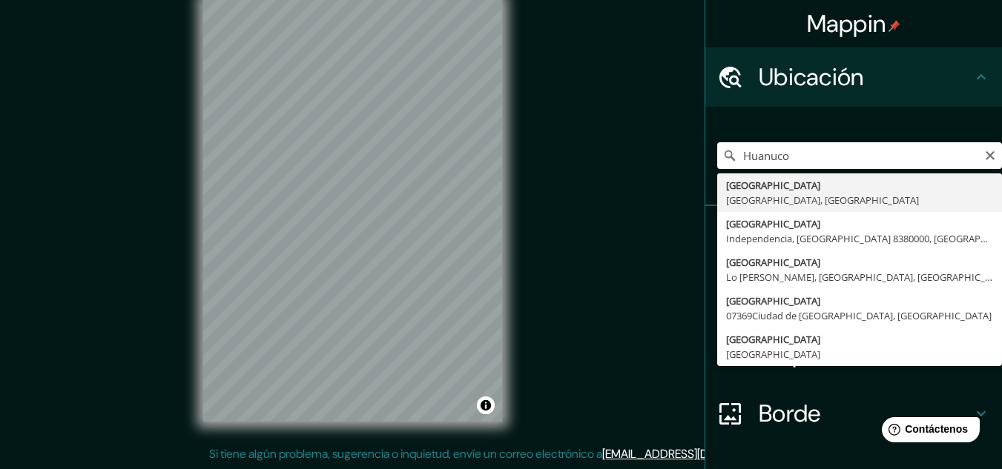
type input "Huanuco, Departamento de Huánuco, Perú"
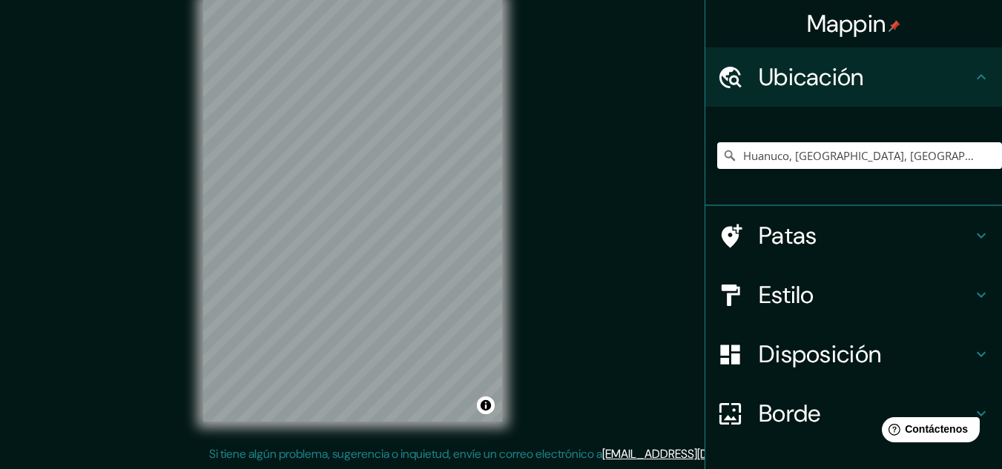
click at [806, 276] on div "Estilo" at bounding box center [853, 294] width 297 height 59
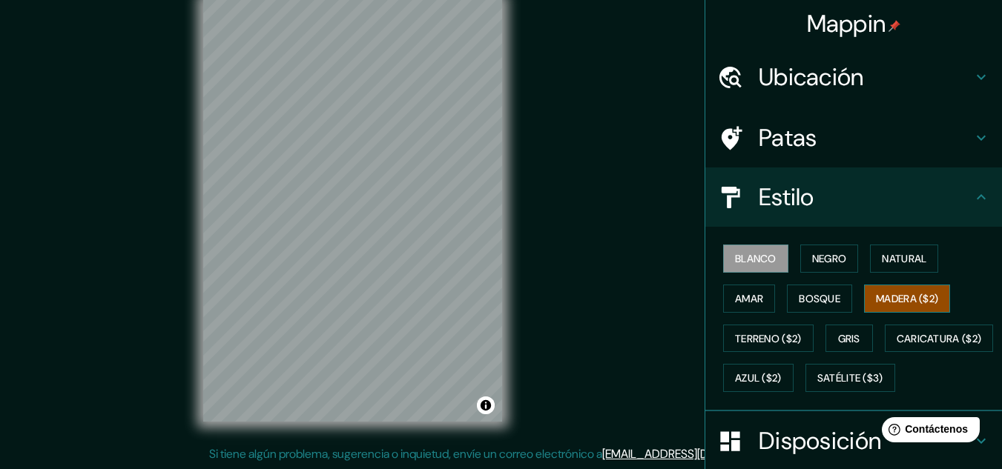
click at [911, 305] on font "Madera ($2)" at bounding box center [907, 298] width 62 height 13
click at [887, 270] on button "Natural" at bounding box center [904, 259] width 68 height 28
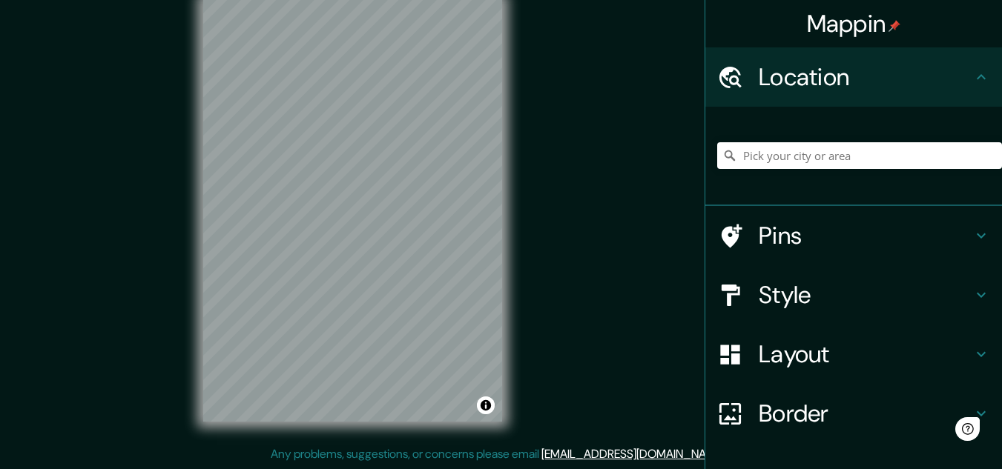
scroll to position [24, 0]
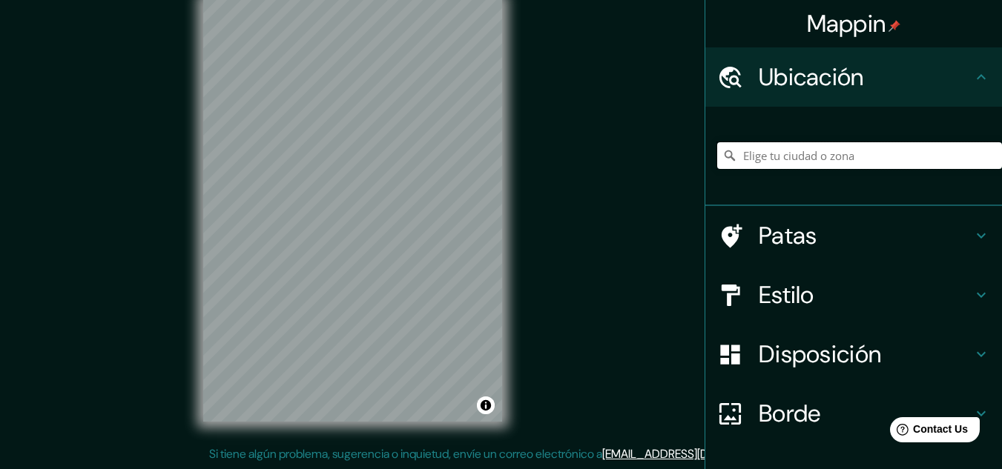
click at [762, 151] on input "Elige tu ciudad o zona" at bounding box center [859, 155] width 285 height 27
type input "Huanuco, [GEOGRAPHIC_DATA], [GEOGRAPHIC_DATA]"
click at [816, 296] on h4 "Estilo" at bounding box center [866, 295] width 214 height 30
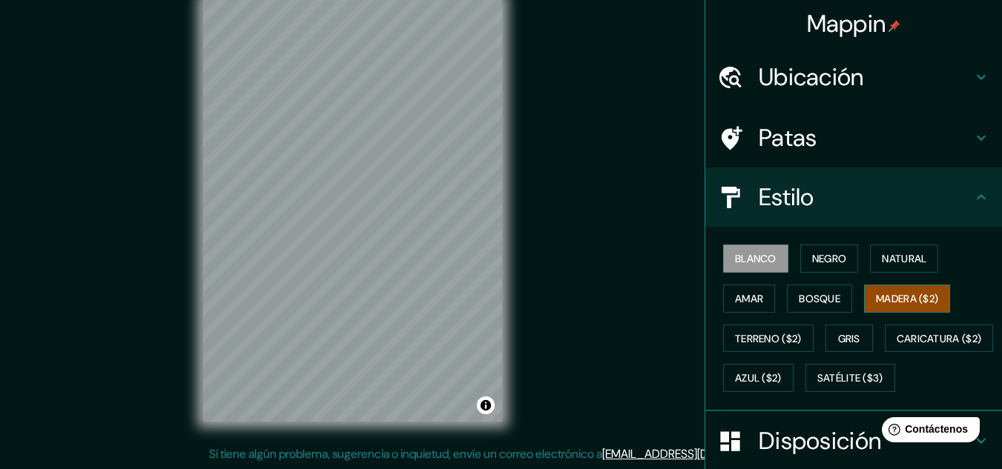
click at [918, 300] on font "Madera ($2)" at bounding box center [907, 298] width 62 height 13
click at [906, 257] on font "Natural" at bounding box center [904, 258] width 44 height 13
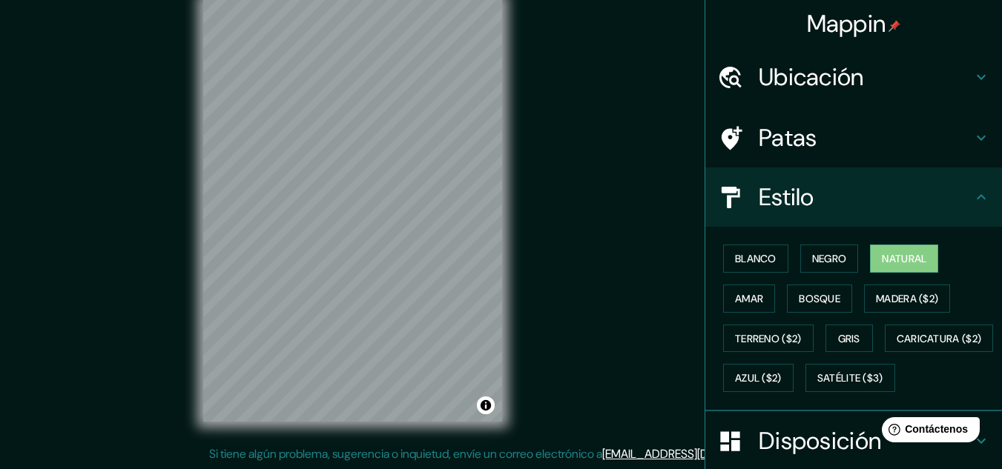
click at [196, 219] on div "© Mapbox © OpenStreetMap Improve this map" at bounding box center [352, 211] width 346 height 470
click at [817, 386] on font "Satélite ($3)" at bounding box center [850, 378] width 66 height 13
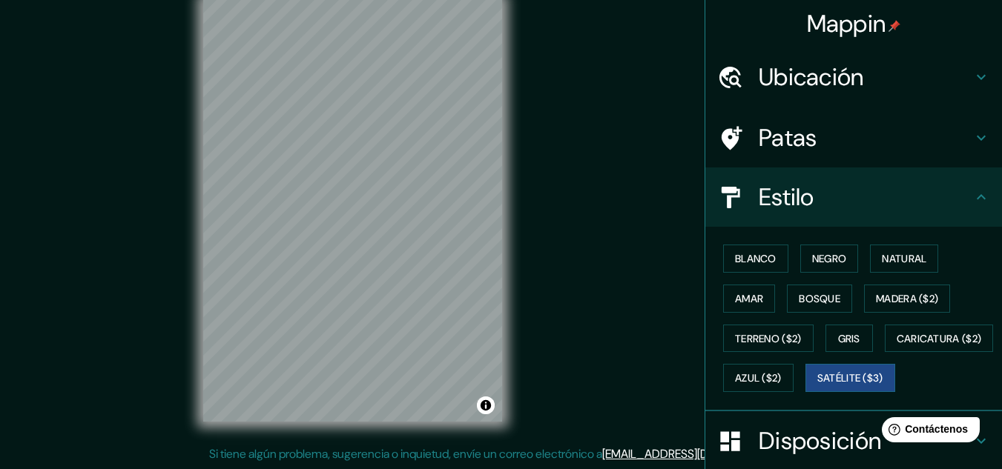
click at [550, 130] on div "Mappin Ubicación Huanuco, Departamento de Huánuco, Perú Huánuco Departamento de…" at bounding box center [501, 223] width 1002 height 494
click at [531, 146] on div "Mappin Ubicación Huanuco, Departamento de Huánuco, Perú Huánuco Departamento de…" at bounding box center [501, 223] width 1002 height 494
click at [908, 289] on font "Madera ($2)" at bounding box center [907, 298] width 62 height 19
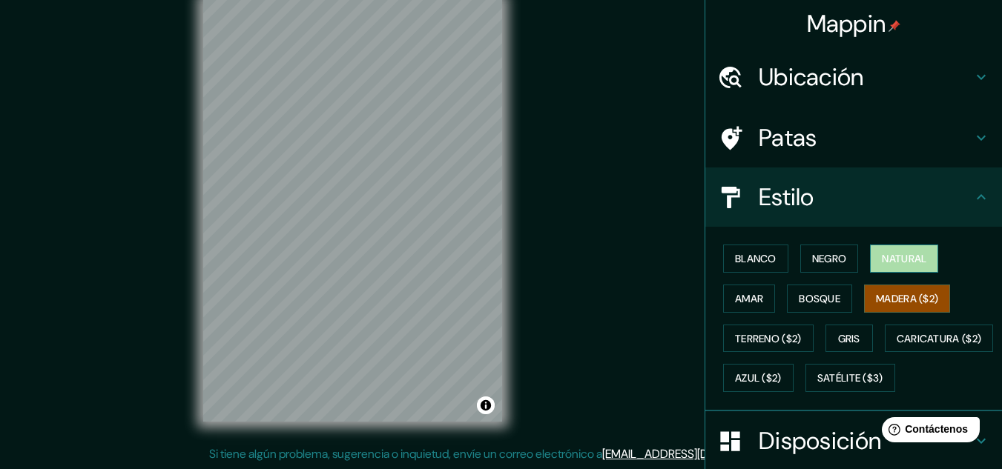
click at [906, 258] on font "Natural" at bounding box center [904, 258] width 44 height 13
drag, startPoint x: 906, startPoint y: 269, endPoint x: 906, endPoint y: 281, distance: 11.9
click at [906, 273] on div "Blanco Negro Natural Amar Bosque Madera ($2) Terreno ($2) Gris Caricatura ($2) …" at bounding box center [859, 318] width 285 height 159
click at [903, 289] on font "Madera ($2)" at bounding box center [907, 298] width 62 height 19
click at [894, 274] on div "Blanco Negro Natural Amar Bosque Madera ($2) Terreno ($2) Gris Caricatura ($2) …" at bounding box center [859, 318] width 285 height 159
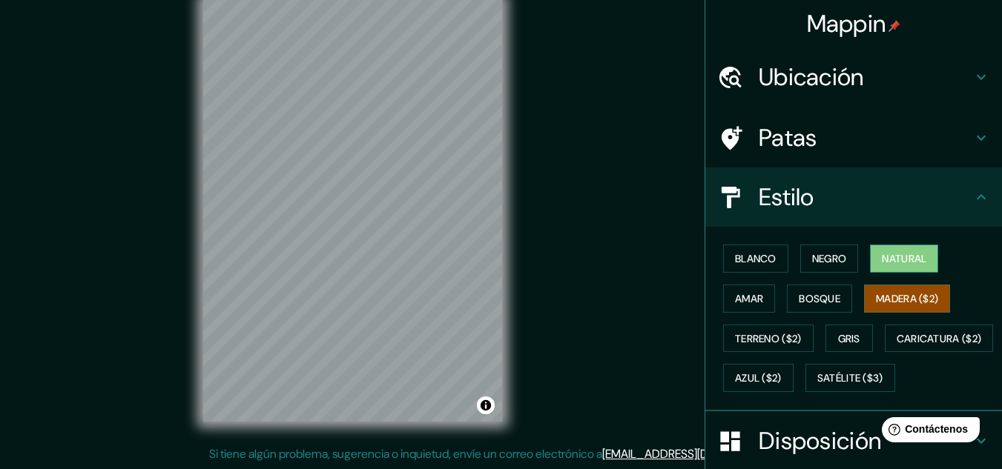
click at [897, 263] on font "Natural" at bounding box center [904, 258] width 44 height 13
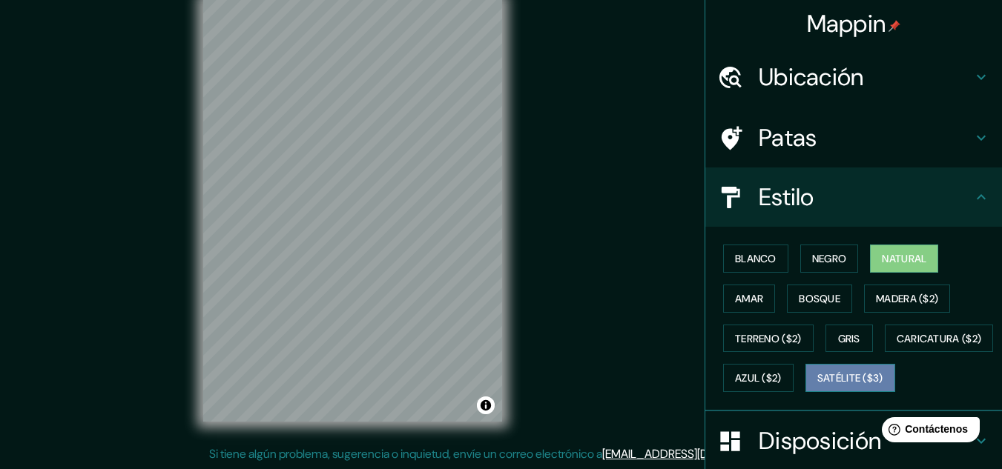
click at [817, 386] on font "Satélite ($3)" at bounding box center [850, 378] width 66 height 13
click at [899, 260] on font "Natural" at bounding box center [904, 258] width 44 height 13
click at [817, 386] on font "Satélite ($3)" at bounding box center [850, 378] width 66 height 13
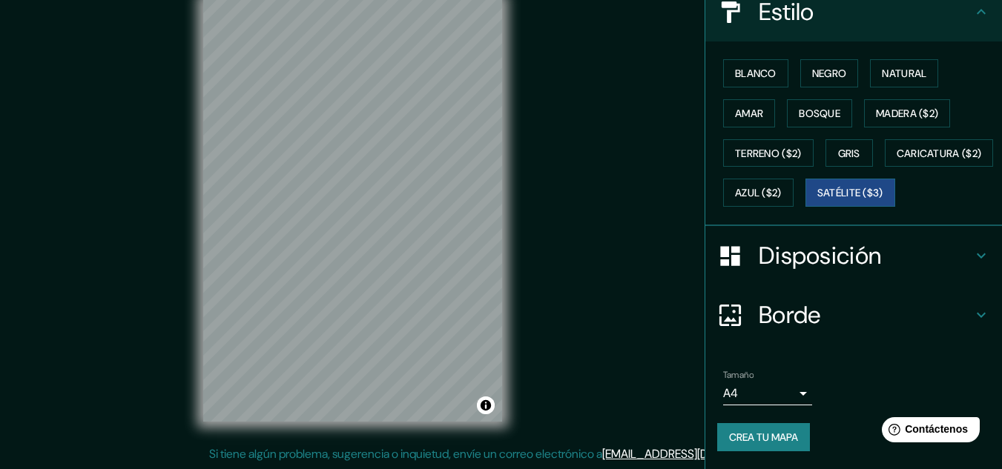
scroll to position [225, 0]
click at [755, 440] on font "Crea tu mapa" at bounding box center [763, 437] width 69 height 13
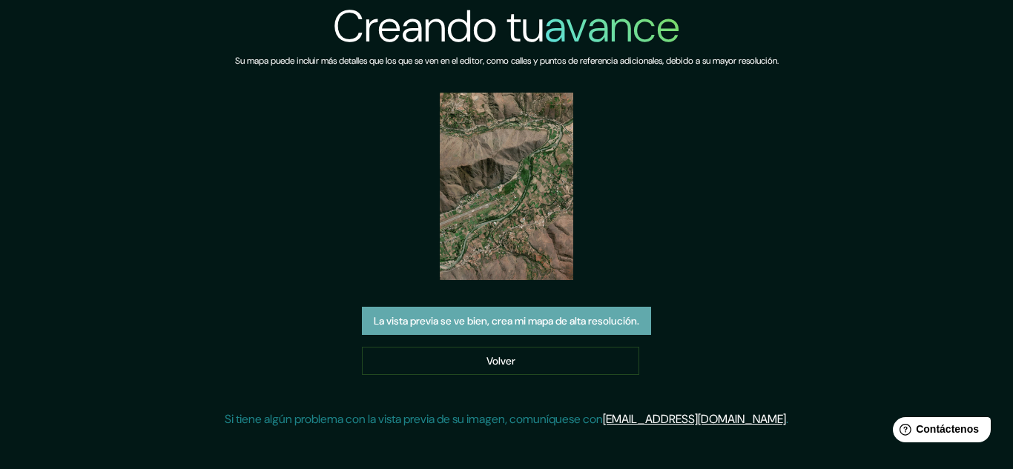
click at [512, 320] on font "La vista previa se ve bien, crea mi mapa de alta resolución." at bounding box center [506, 320] width 265 height 13
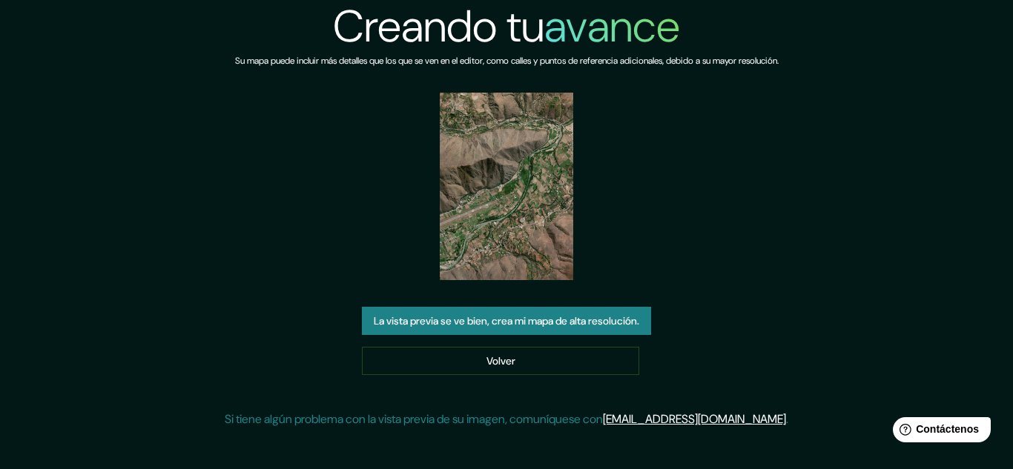
click at [512, 205] on img at bounding box center [506, 187] width 133 height 188
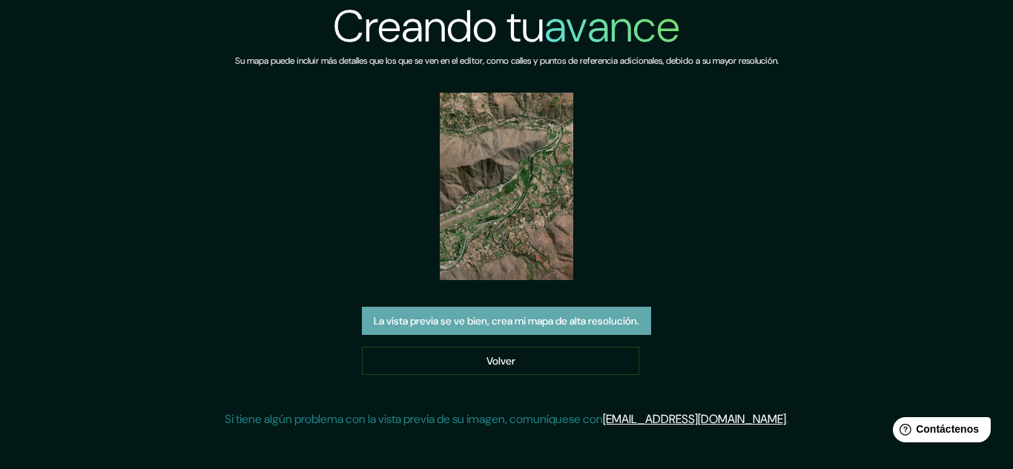
click at [504, 323] on font "La vista previa se ve bien, crea mi mapa de alta resolución." at bounding box center [506, 320] width 265 height 13
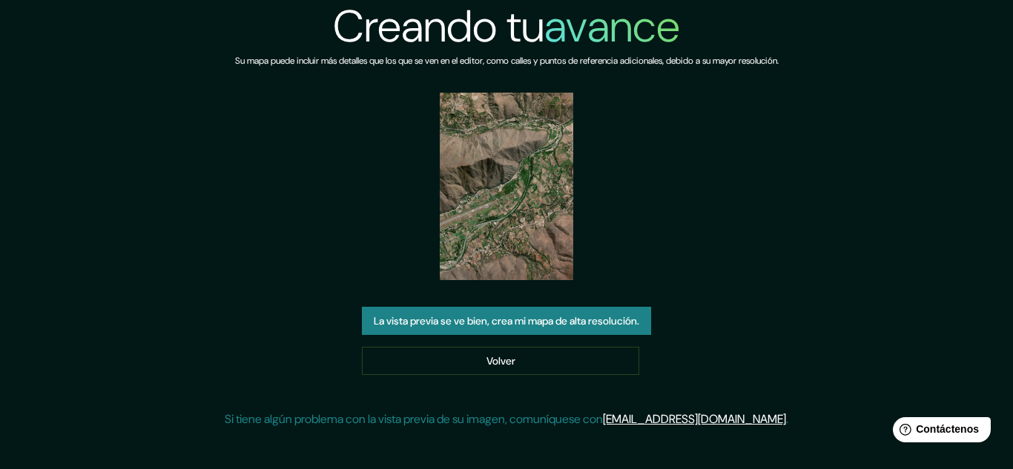
click at [511, 188] on img at bounding box center [506, 187] width 133 height 188
